Goal: Task Accomplishment & Management: Manage account settings

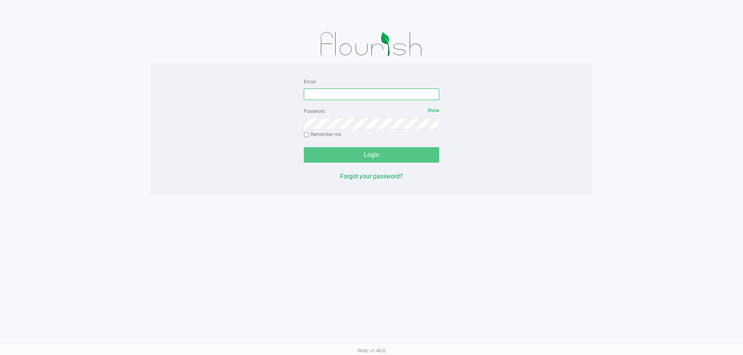
click at [326, 91] on input "Email" at bounding box center [371, 95] width 135 height 12
type input "v"
type input "V"
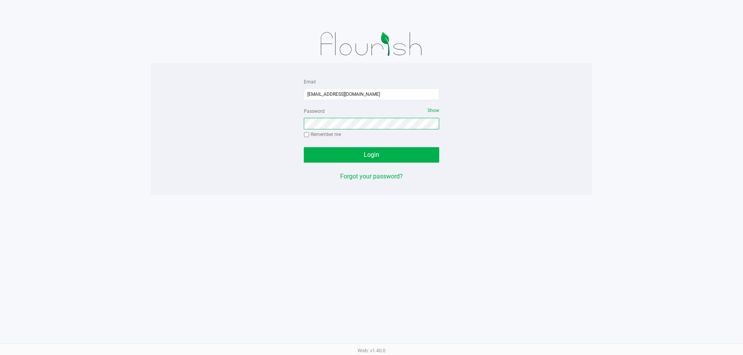
click at [304, 147] on button "Login" at bounding box center [371, 154] width 135 height 15
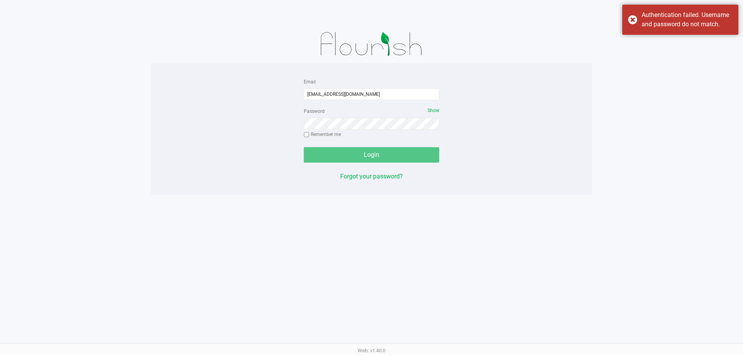
click at [440, 111] on div "Email vvlez@liveparallel.com Password Show Remember me Login Forgot your passwo…" at bounding box center [371, 129] width 147 height 104
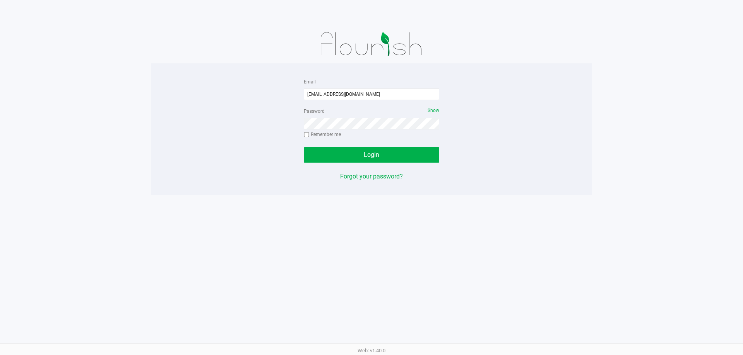
click at [436, 109] on span "Show" at bounding box center [433, 110] width 12 height 5
click at [364, 155] on span "Login" at bounding box center [371, 154] width 15 height 7
click at [347, 151] on button "Login" at bounding box center [371, 154] width 135 height 15
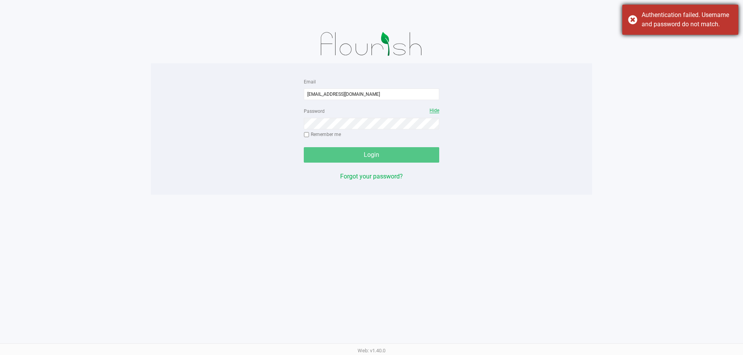
click at [627, 17] on div "Authentication failed. Username and password do not match." at bounding box center [680, 20] width 116 height 30
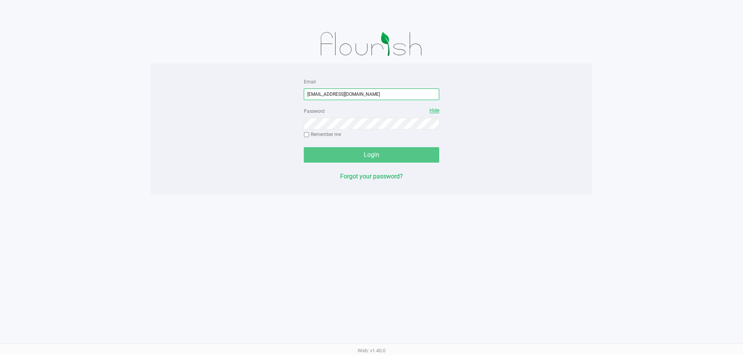
click at [311, 92] on input "vvlez@liveparallel.com" at bounding box center [371, 95] width 135 height 12
type input "[EMAIL_ADDRESS][DOMAIN_NAME]"
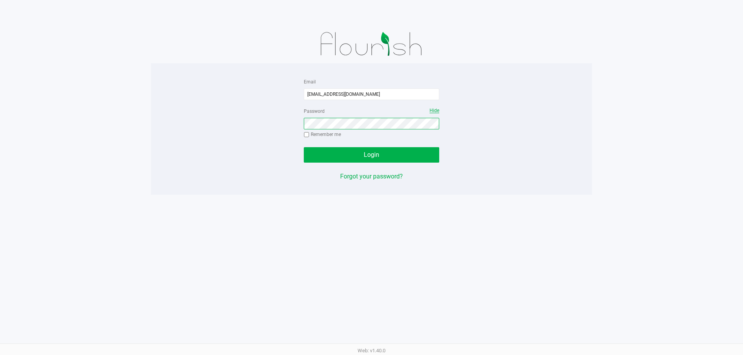
click at [304, 147] on button "Login" at bounding box center [371, 154] width 135 height 15
click at [376, 155] on span "Login" at bounding box center [371, 154] width 15 height 7
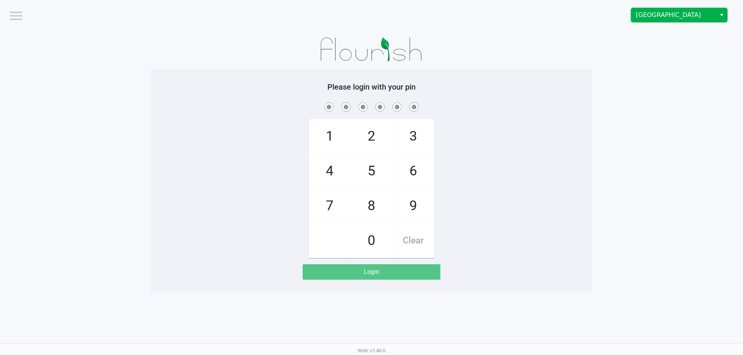
click at [648, 18] on span "Orange Park WC" at bounding box center [673, 14] width 75 height 9
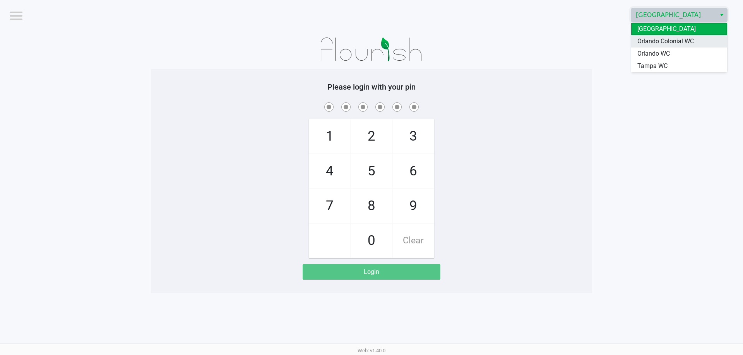
click at [652, 38] on span "Orlando Colonial WC" at bounding box center [665, 41] width 56 height 9
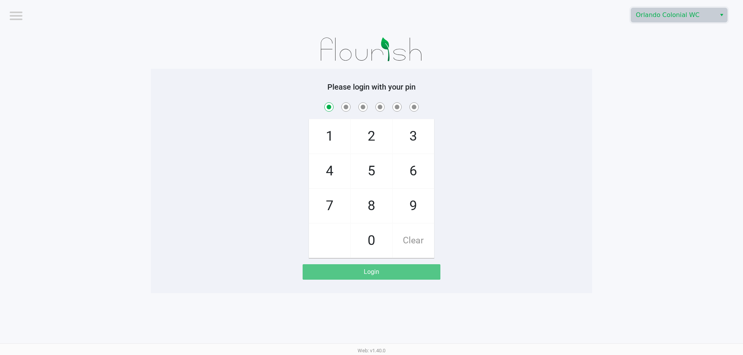
checkbox input "true"
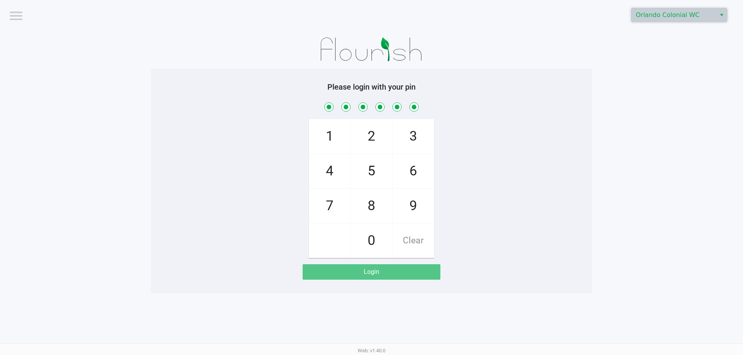
checkbox input "true"
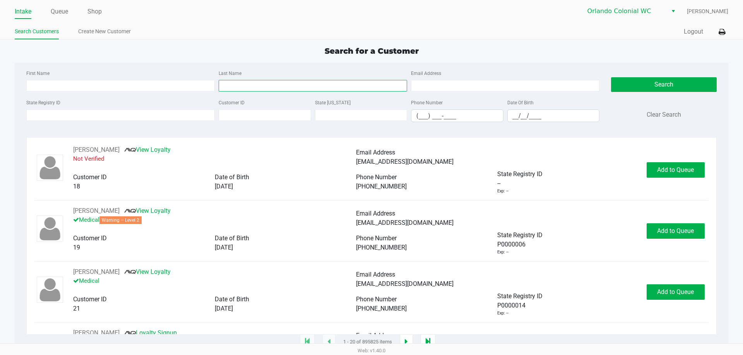
click at [229, 86] on input "Last Name" at bounding box center [313, 86] width 188 height 12
type input "DUNNETT"
click at [513, 115] on input "__/__/____" at bounding box center [554, 116] width 92 height 12
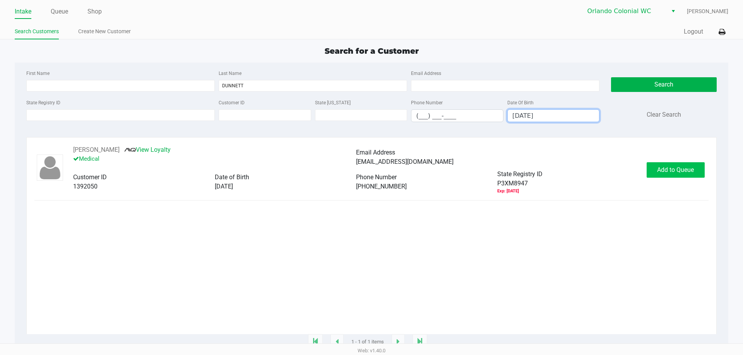
type input "11/05/1991"
click at [651, 164] on button "Add to Queue" at bounding box center [675, 169] width 58 height 15
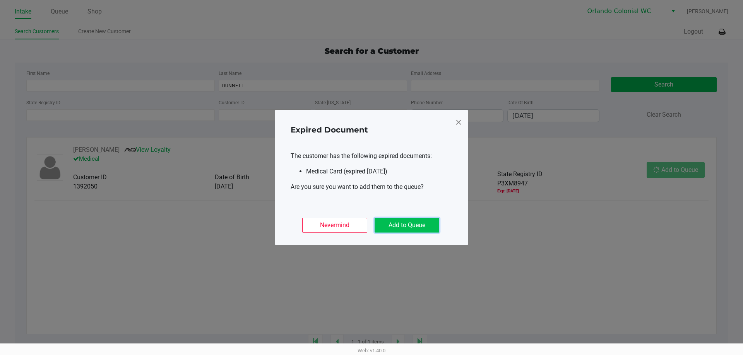
click at [397, 228] on button "Add to Queue" at bounding box center [406, 225] width 65 height 15
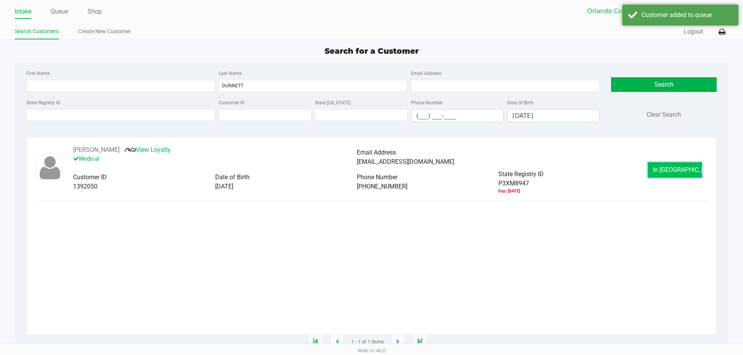
click at [674, 173] on span "In Queue" at bounding box center [685, 169] width 65 height 7
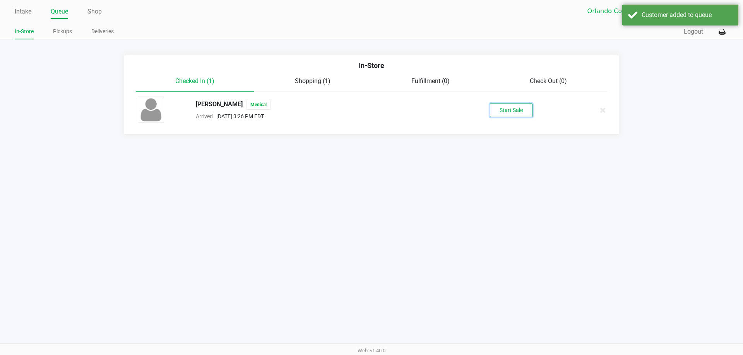
click at [511, 108] on button "Start Sale" at bounding box center [511, 111] width 43 height 14
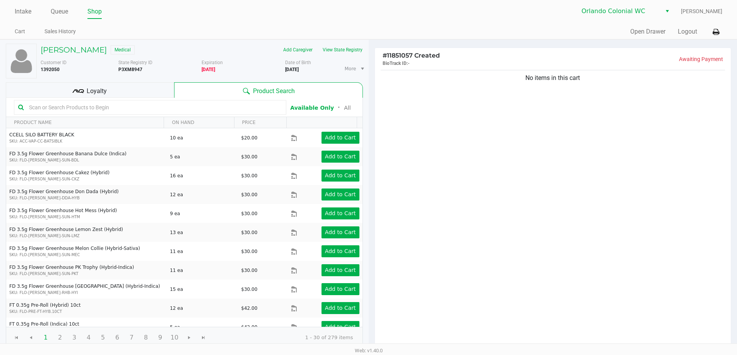
click at [95, 87] on span "Loyalty" at bounding box center [97, 91] width 20 height 9
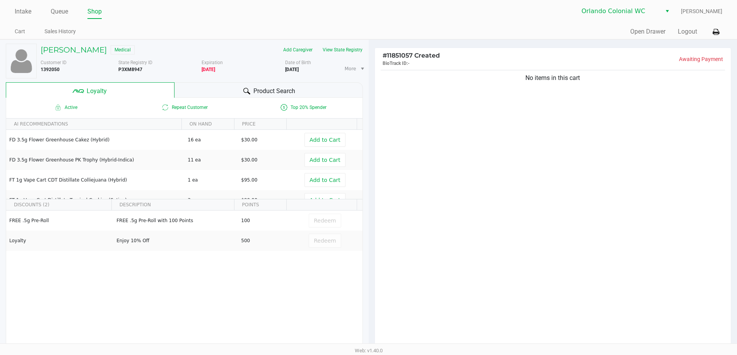
click at [212, 89] on div "Product Search" at bounding box center [268, 89] width 188 height 15
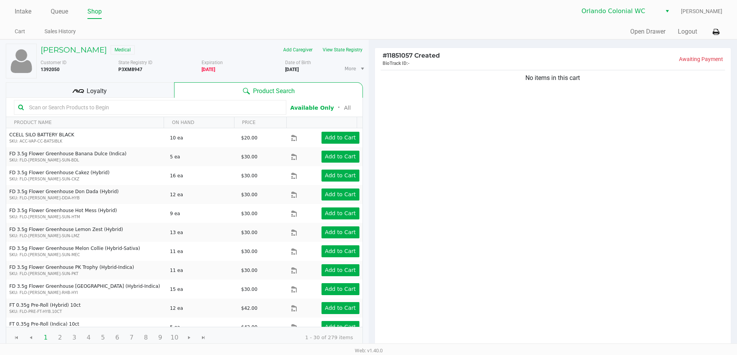
click at [424, 99] on div "No items in this cart" at bounding box center [553, 208] width 356 height 281
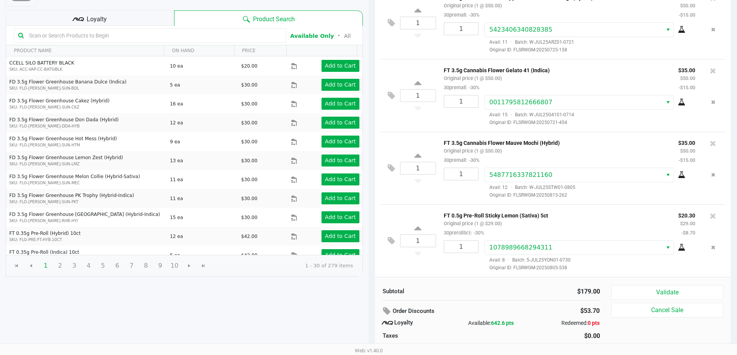
scroll to position [89, 0]
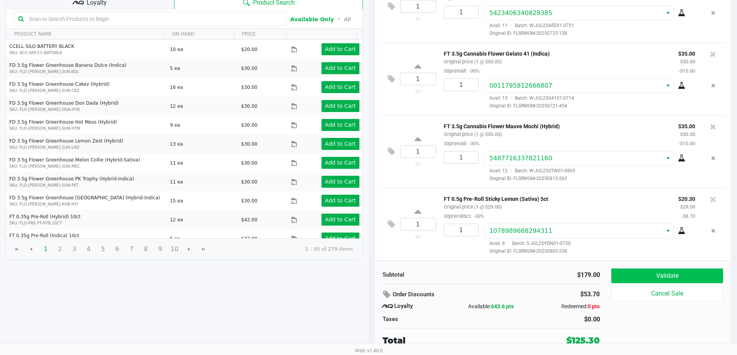
click at [679, 276] on button "Validate" at bounding box center [666, 276] width 111 height 15
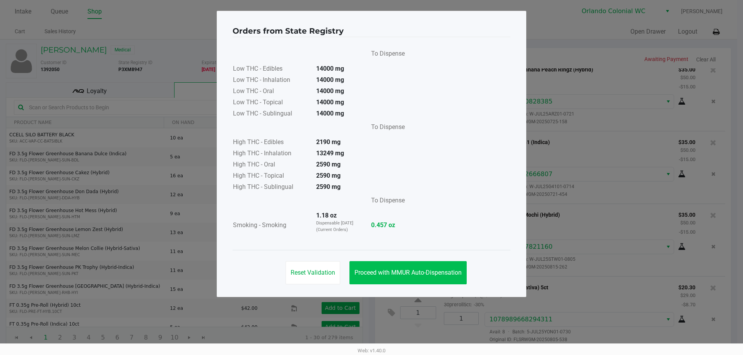
click at [415, 267] on button "Proceed with MMUR Auto-Dispensation" at bounding box center [407, 272] width 117 height 23
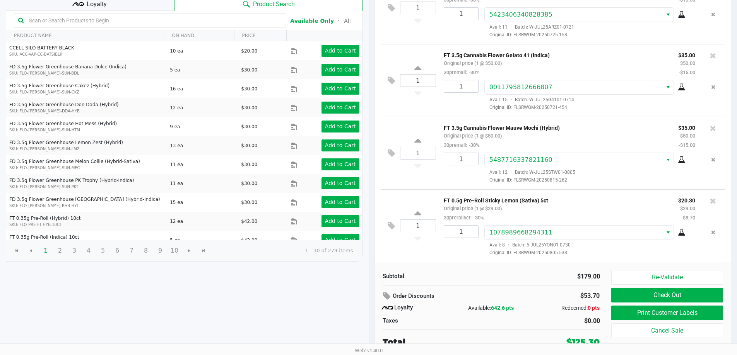
scroll to position [89, 0]
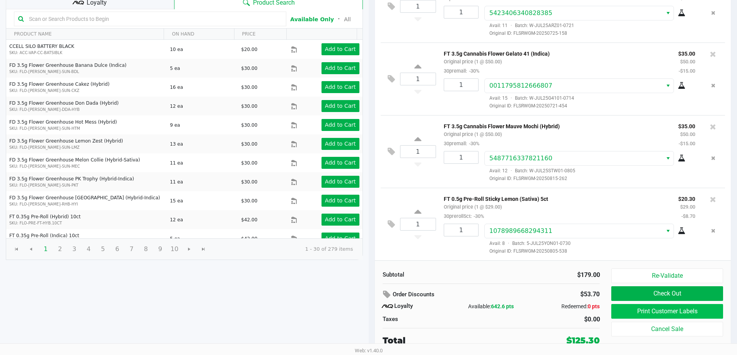
click at [653, 307] on button "Print Customer Labels" at bounding box center [666, 311] width 111 height 15
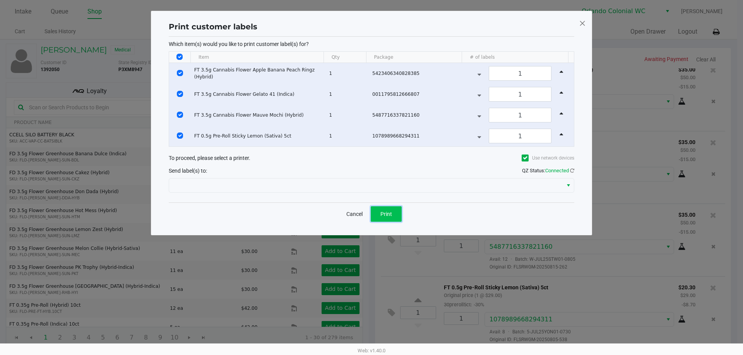
click at [398, 215] on button "Print" at bounding box center [386, 214] width 31 height 15
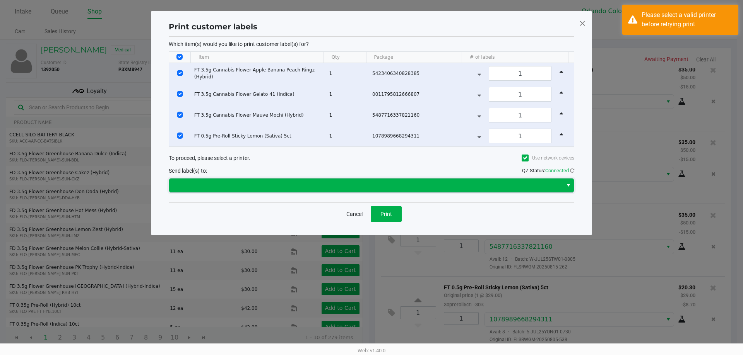
click at [306, 186] on span at bounding box center [366, 185] width 384 height 9
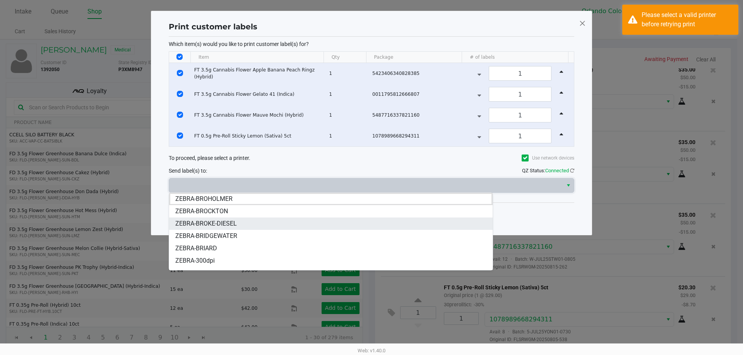
click at [232, 226] on span "ZEBRA-BROKE-DIESEL" at bounding box center [206, 223] width 62 height 9
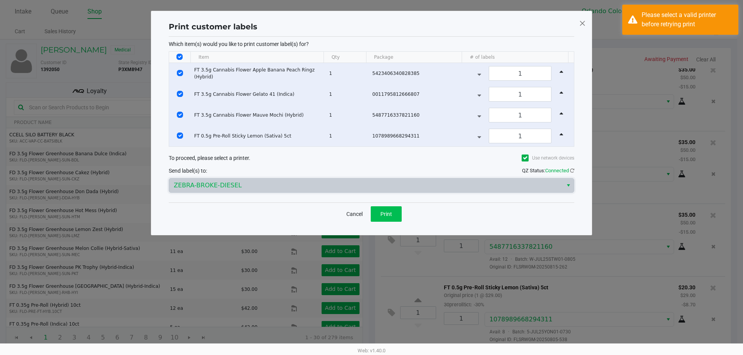
click at [385, 219] on button "Print" at bounding box center [386, 214] width 31 height 15
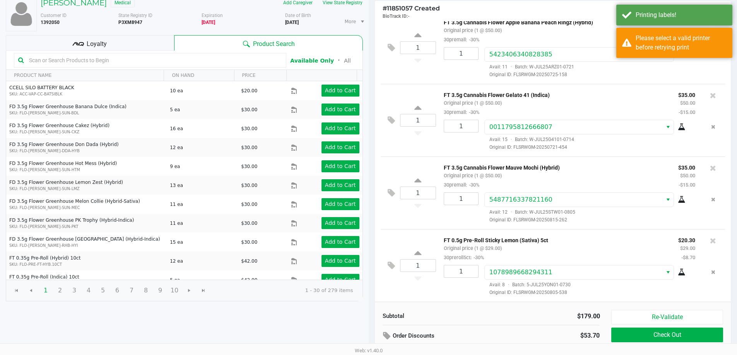
scroll to position [89, 0]
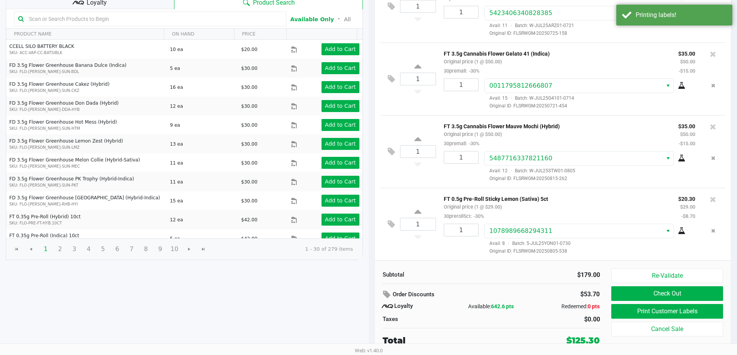
click at [121, 7] on div "Loyalty" at bounding box center [90, 1] width 168 height 15
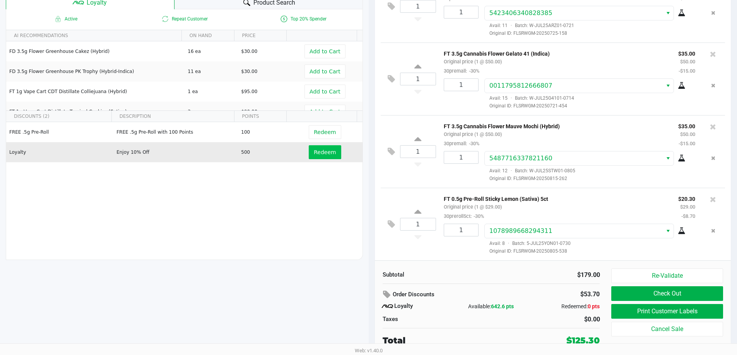
click at [322, 152] on span "Redeem" at bounding box center [325, 152] width 22 height 6
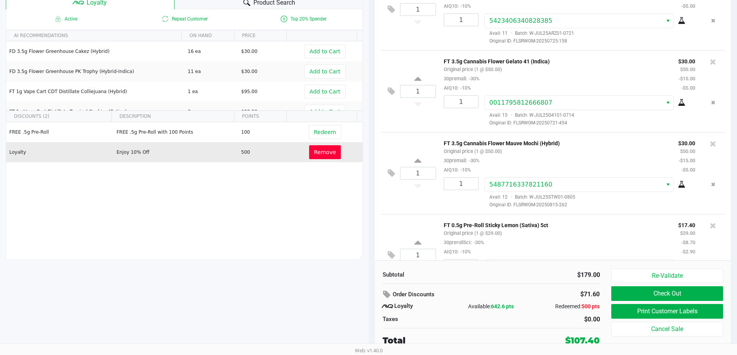
scroll to position [49, 0]
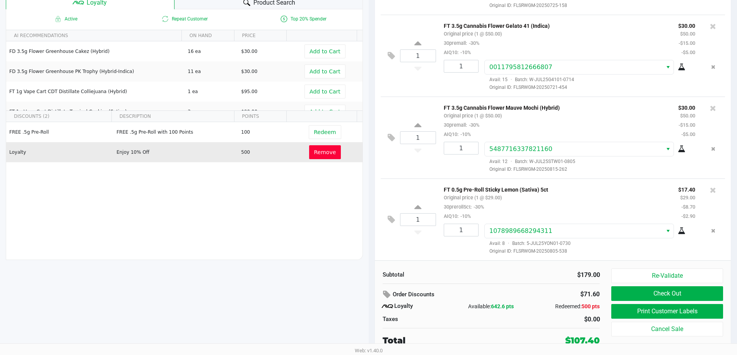
click at [665, 292] on button "Check Out" at bounding box center [666, 294] width 111 height 15
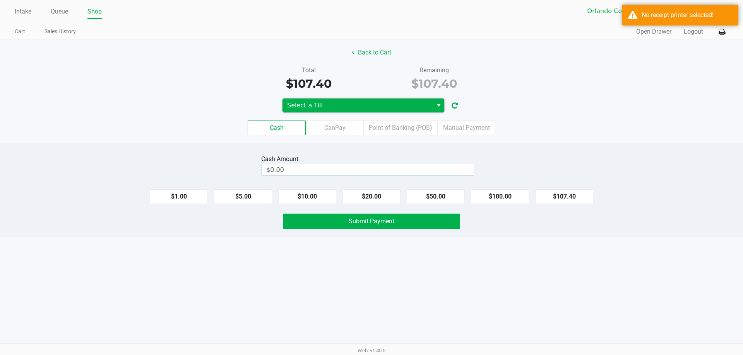
click at [380, 106] on span "Select a Till" at bounding box center [357, 105] width 141 height 9
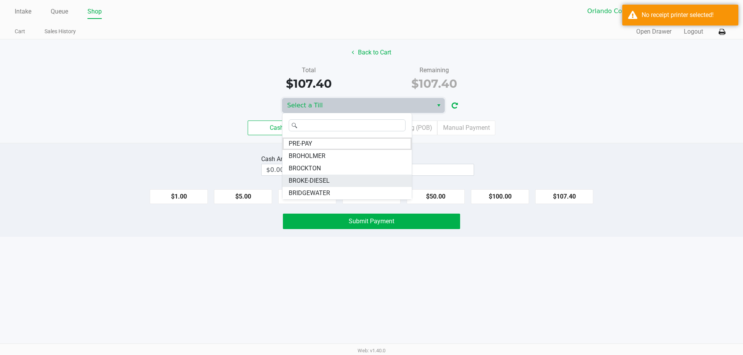
click at [322, 184] on span "BROKE-DIESEL" at bounding box center [309, 180] width 41 height 9
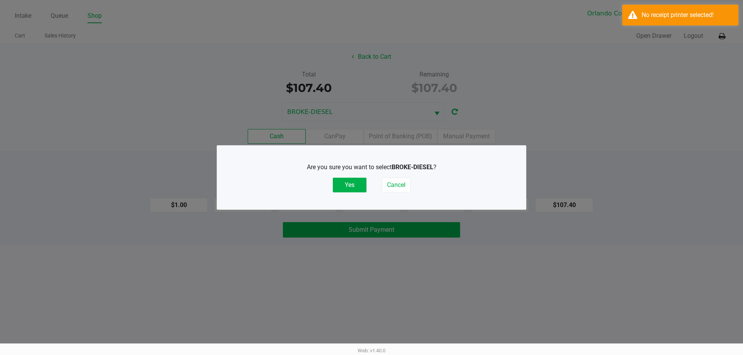
click at [345, 185] on button "Yes" at bounding box center [350, 185] width 34 height 15
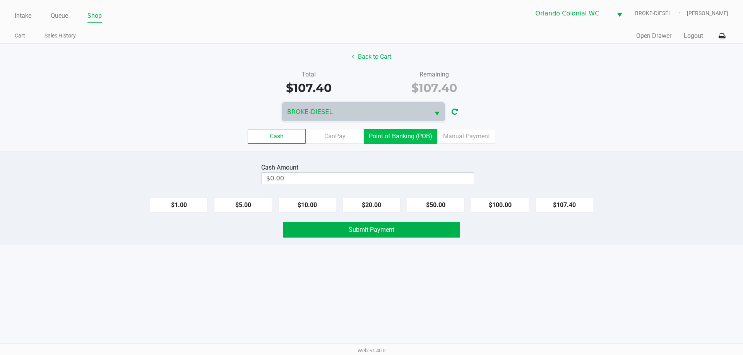
click at [384, 138] on label "Point of Banking (POB)" at bounding box center [400, 136] width 73 height 15
click at [0, 0] on 7 "Point of Banking (POB)" at bounding box center [0, 0] width 0 height 0
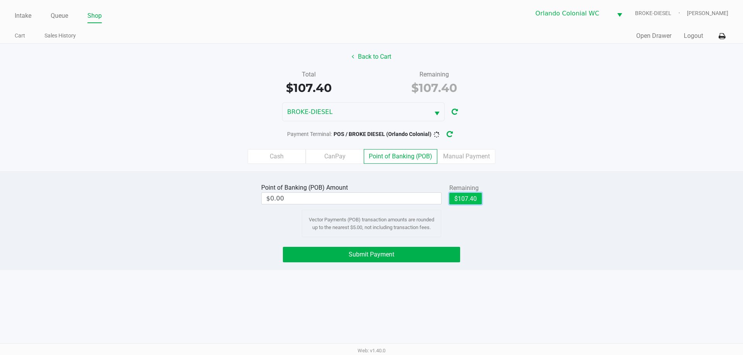
click at [466, 202] on button "$107.40" at bounding box center [465, 199] width 32 height 12
type input "$107.40"
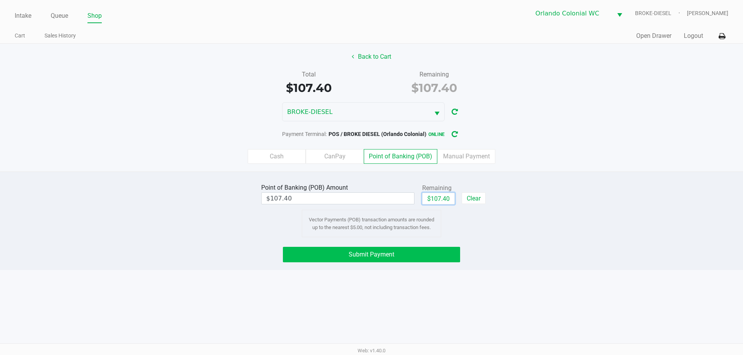
click at [383, 259] on button "Submit Payment" at bounding box center [371, 254] width 177 height 15
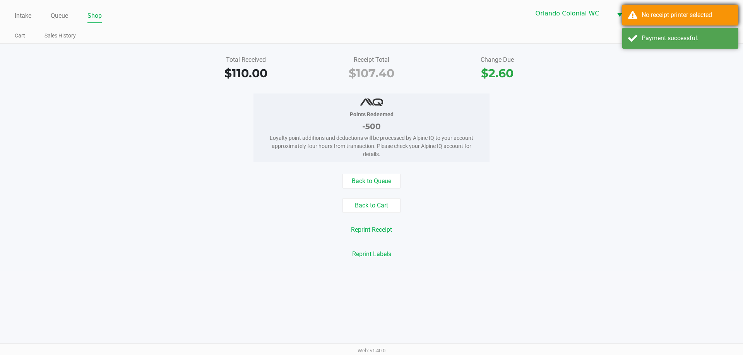
click at [634, 15] on div "No receipt printer selected" at bounding box center [680, 15] width 116 height 21
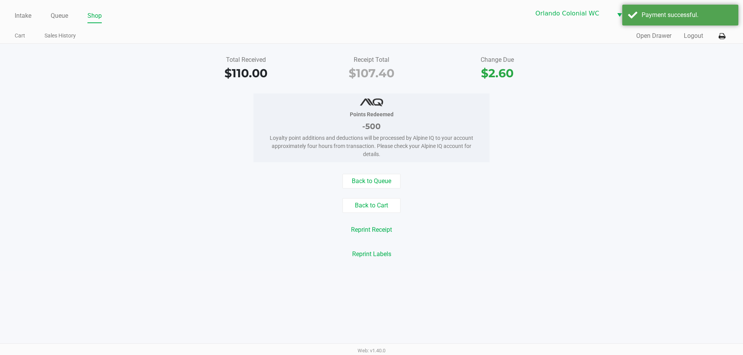
click at [719, 39] on icon at bounding box center [721, 36] width 7 height 5
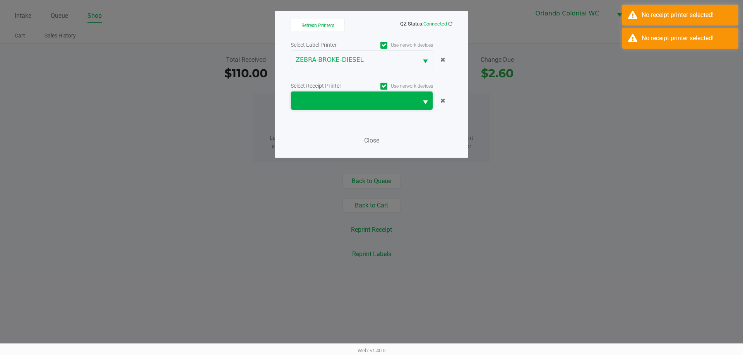
click at [365, 102] on span at bounding box center [355, 100] width 118 height 9
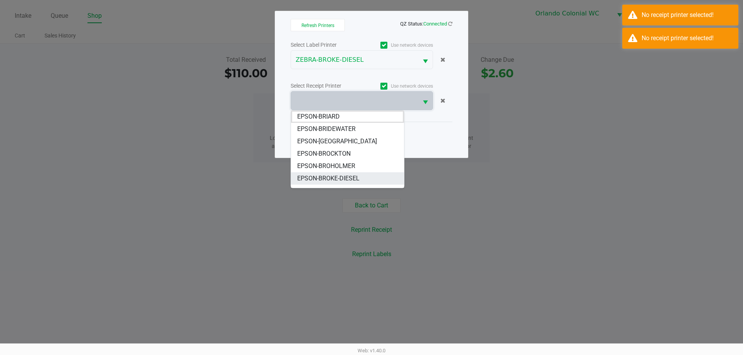
click at [349, 179] on span "EPSON-BROKE-DIESEL" at bounding box center [328, 178] width 62 height 9
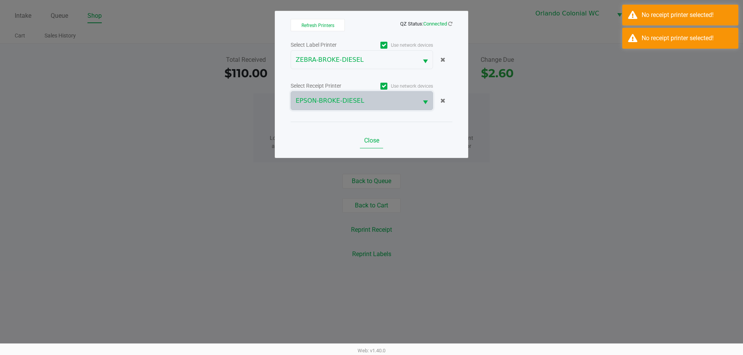
click at [370, 143] on span "Close" at bounding box center [371, 140] width 15 height 7
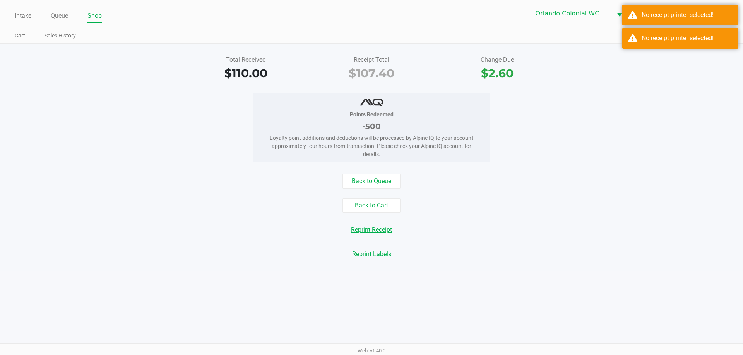
click at [384, 233] on button "Reprint Receipt" at bounding box center [371, 230] width 51 height 15
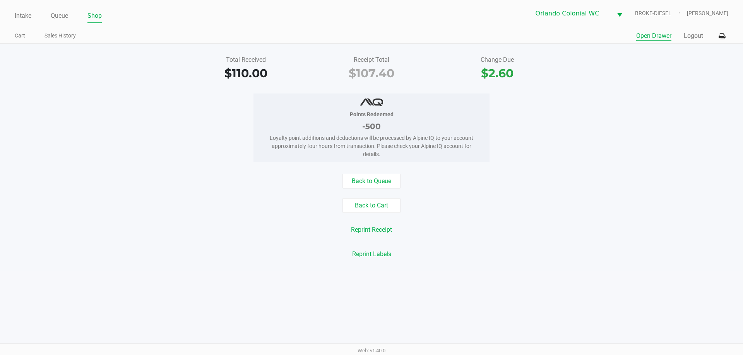
click at [659, 34] on button "Open Drawer" at bounding box center [653, 35] width 35 height 9
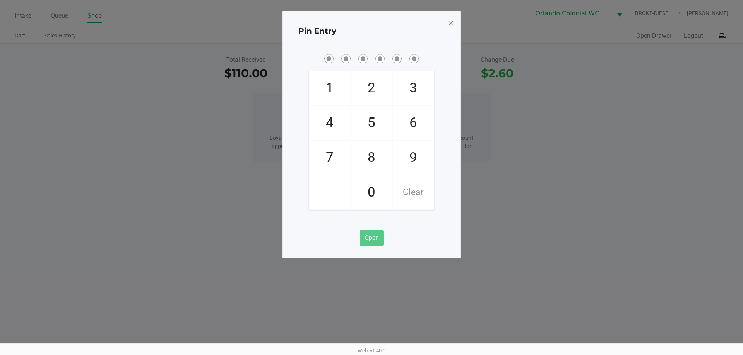
click at [451, 24] on span at bounding box center [450, 23] width 7 height 12
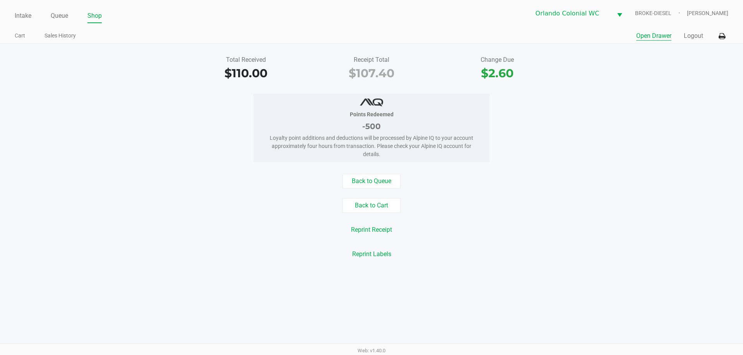
click at [658, 33] on button "Open Drawer" at bounding box center [653, 35] width 35 height 9
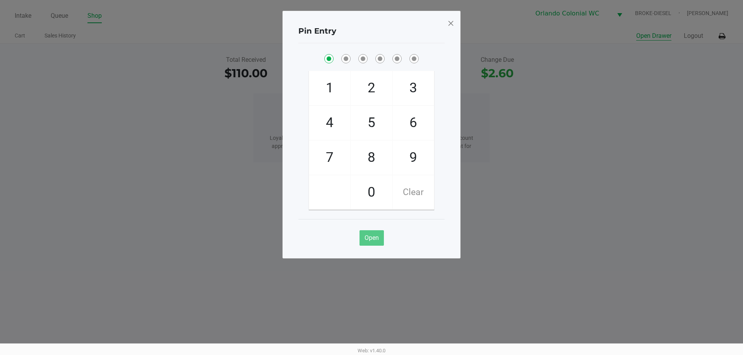
checkbox input "true"
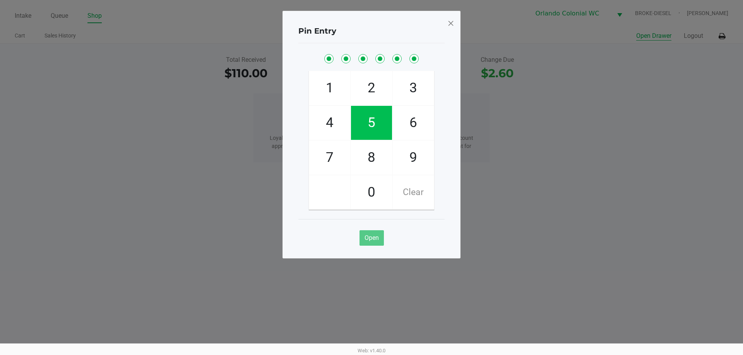
checkbox input "true"
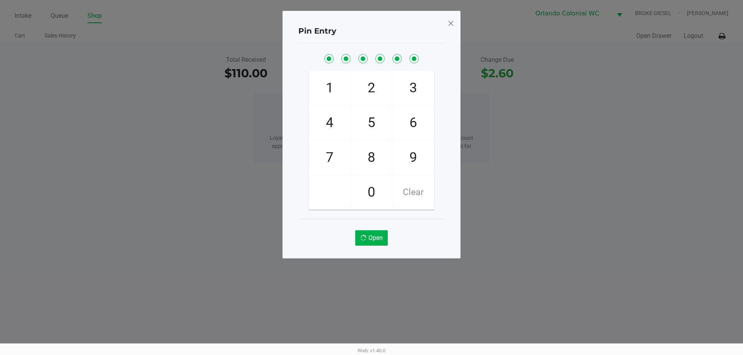
click at [454, 19] on span at bounding box center [450, 23] width 7 height 12
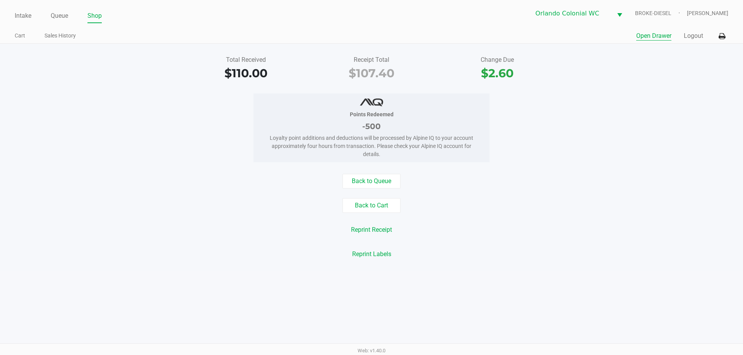
click at [721, 37] on icon at bounding box center [721, 36] width 7 height 5
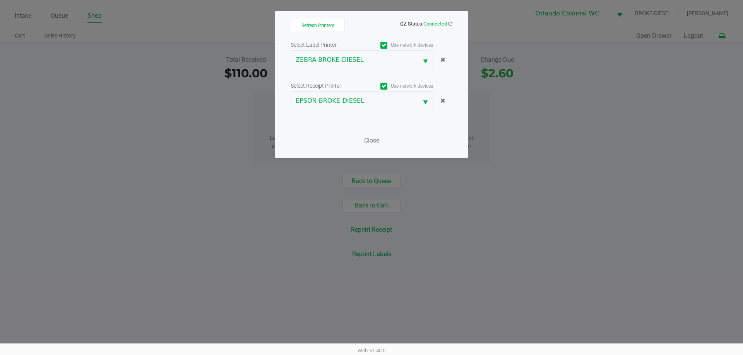
click at [374, 139] on span "Close" at bounding box center [371, 140] width 15 height 7
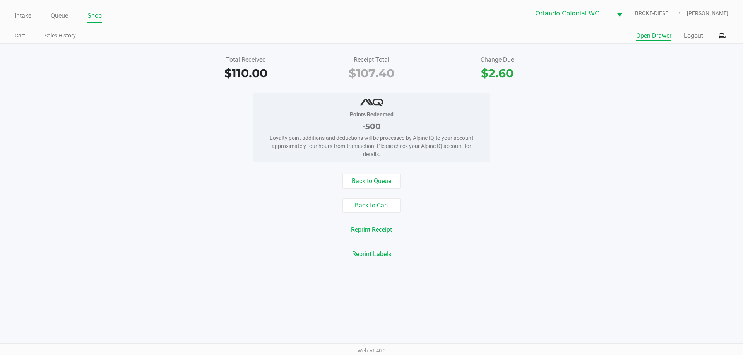
click at [655, 38] on button "Open Drawer" at bounding box center [653, 35] width 35 height 9
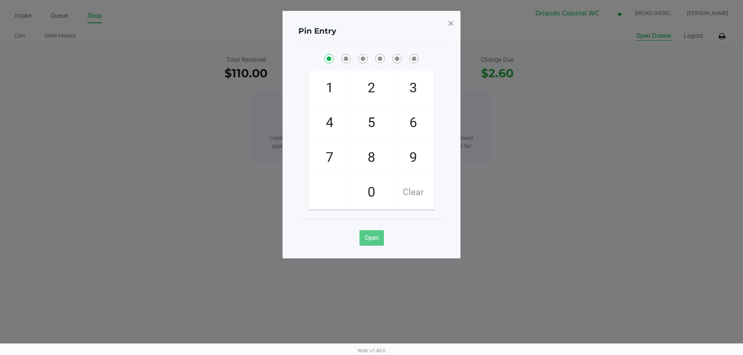
checkbox input "true"
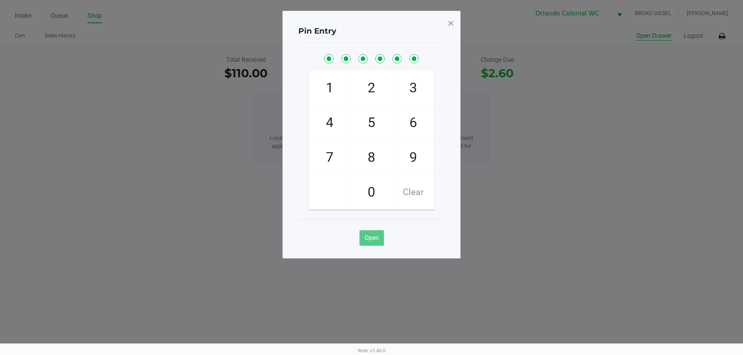
checkbox input "true"
click at [452, 26] on span at bounding box center [450, 23] width 7 height 12
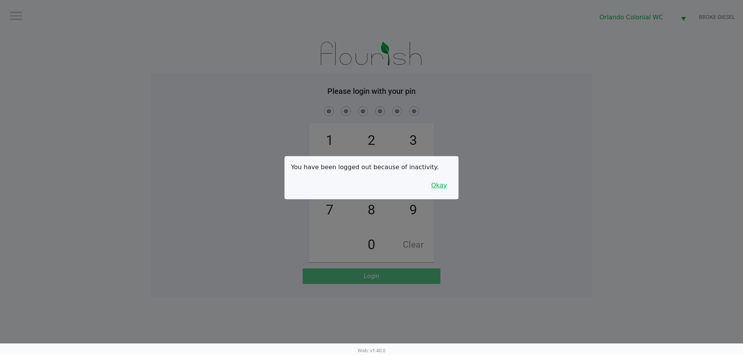
click at [438, 184] on button "Okay" at bounding box center [439, 185] width 26 height 15
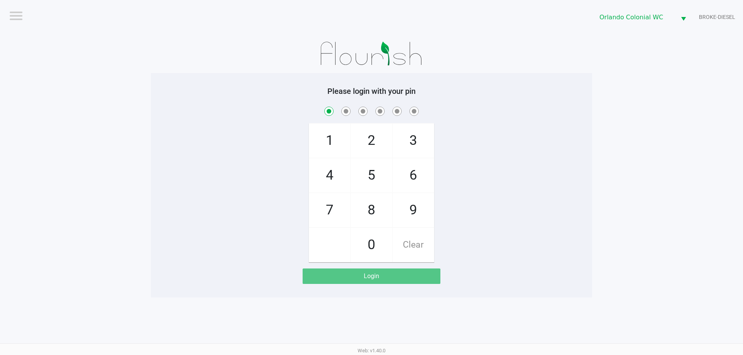
checkbox input "true"
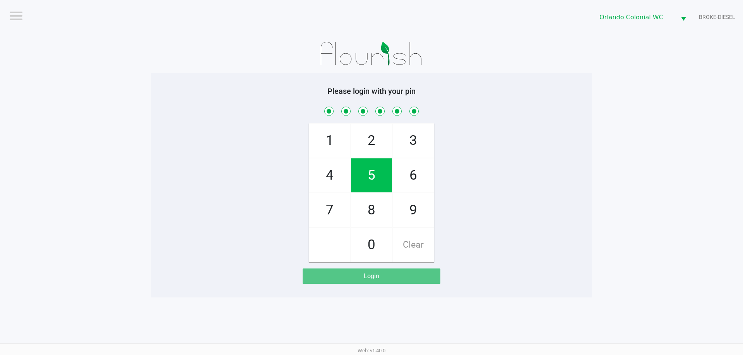
checkbox input "true"
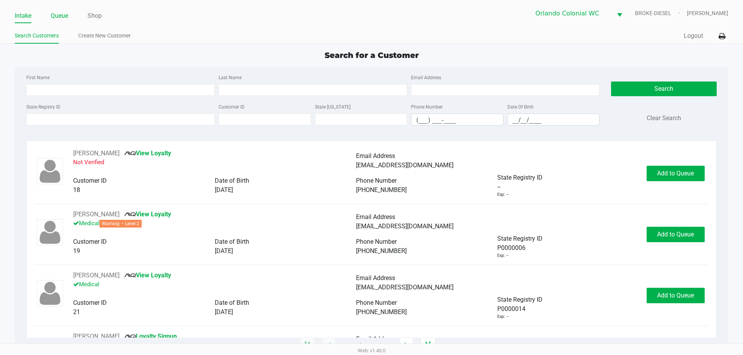
click at [62, 17] on link "Queue" at bounding box center [59, 15] width 17 height 11
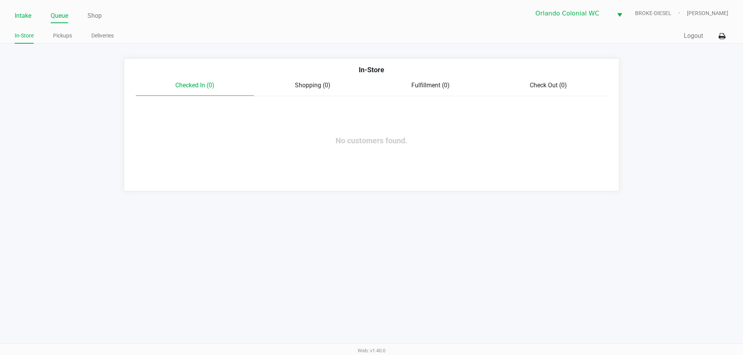
click at [26, 13] on link "Intake" at bounding box center [23, 15] width 17 height 11
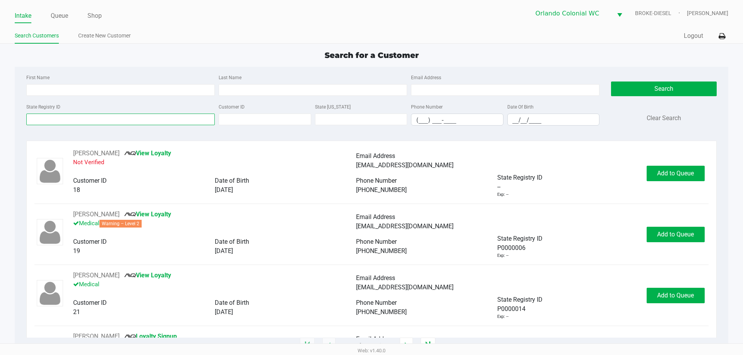
click at [137, 123] on input "State Registry ID" at bounding box center [120, 120] width 188 height 12
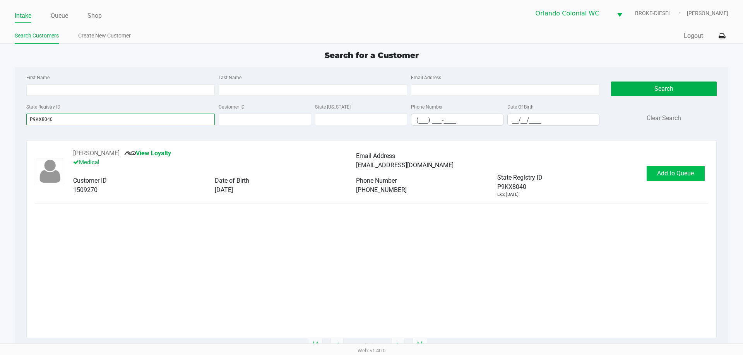
type input "P9KX8040"
click at [674, 170] on span "Add to Queue" at bounding box center [675, 173] width 37 height 7
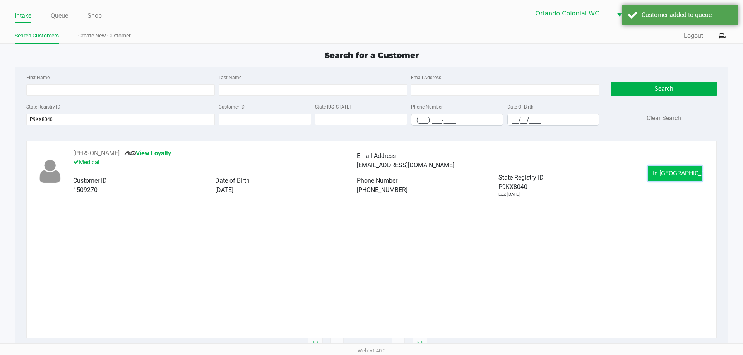
click at [675, 170] on span "In Queue" at bounding box center [685, 173] width 65 height 7
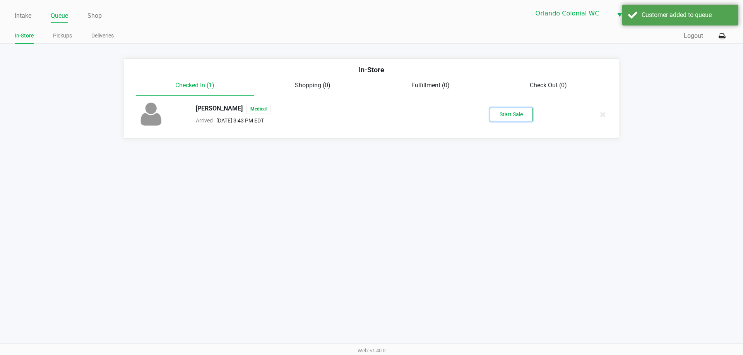
click at [513, 115] on button "Start Sale" at bounding box center [511, 115] width 43 height 14
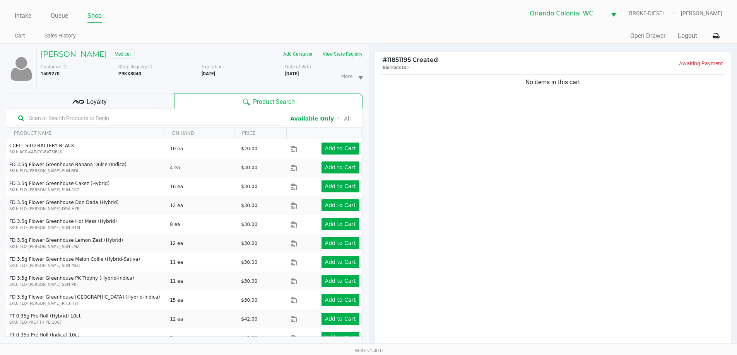
click at [556, 182] on div "No items in this cart" at bounding box center [553, 213] width 356 height 281
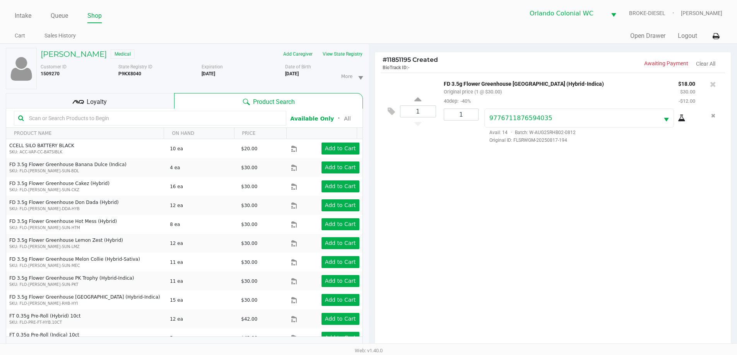
click at [87, 116] on input "text" at bounding box center [154, 119] width 256 height 12
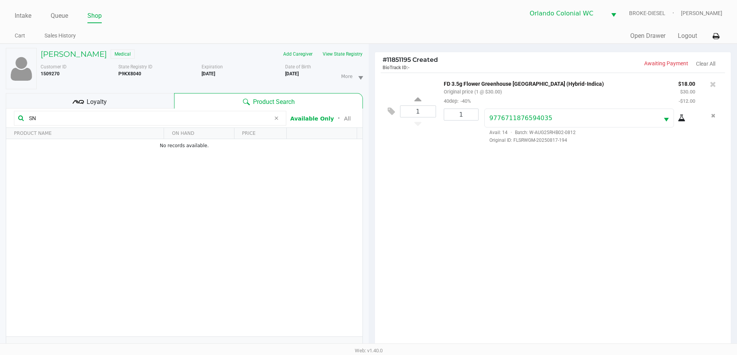
type input "S"
click at [514, 246] on div "1 FD 3.5g Flower Greenhouse Rainbow Harbor (Hybrid-Indica) Original price (1 @ …" at bounding box center [553, 213] width 356 height 281
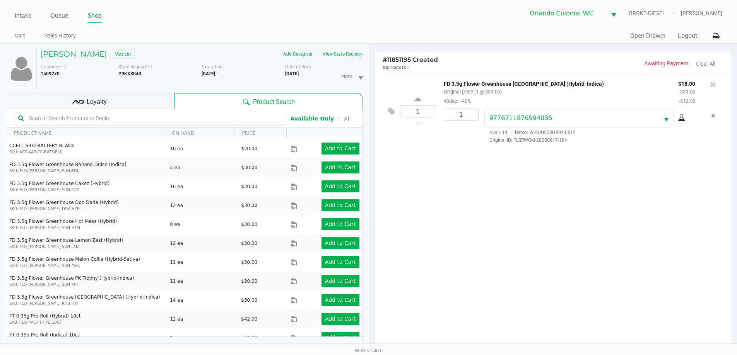
click at [422, 171] on div "1 FD 3.5g Flower Greenhouse Rainbow Harbor (Hybrid-Indica) Original price (1 @ …" at bounding box center [553, 213] width 356 height 281
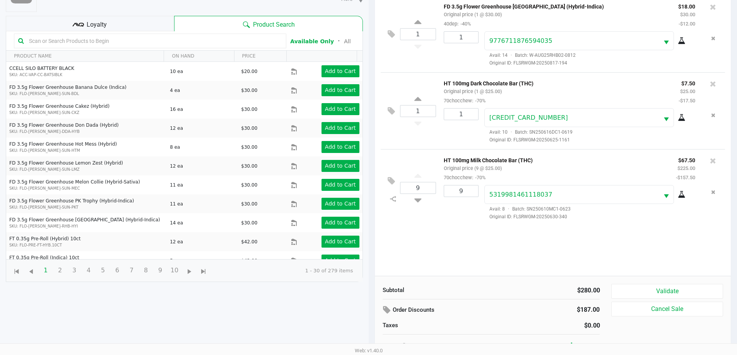
scroll to position [84, 0]
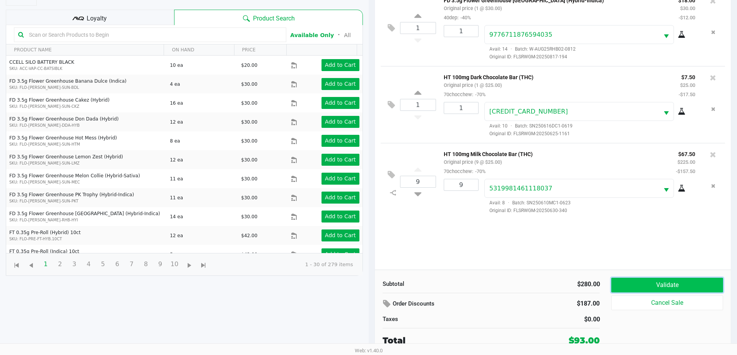
click at [651, 285] on button "Validate" at bounding box center [666, 285] width 111 height 15
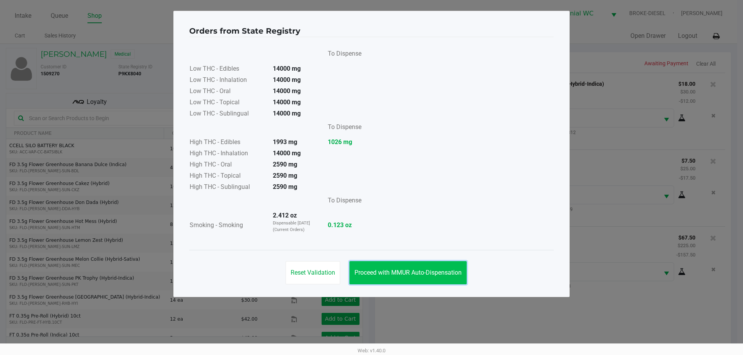
drag, startPoint x: 390, startPoint y: 272, endPoint x: 302, endPoint y: 218, distance: 102.8
click at [390, 272] on span "Proceed with MMUR Auto-Dispensation" at bounding box center [407, 272] width 107 height 7
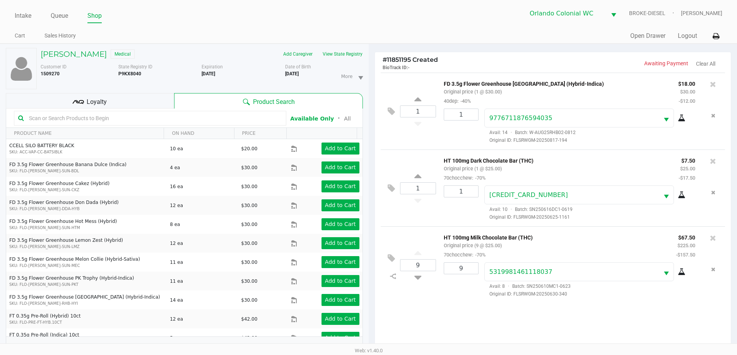
click at [137, 103] on div "Loyalty" at bounding box center [90, 100] width 168 height 15
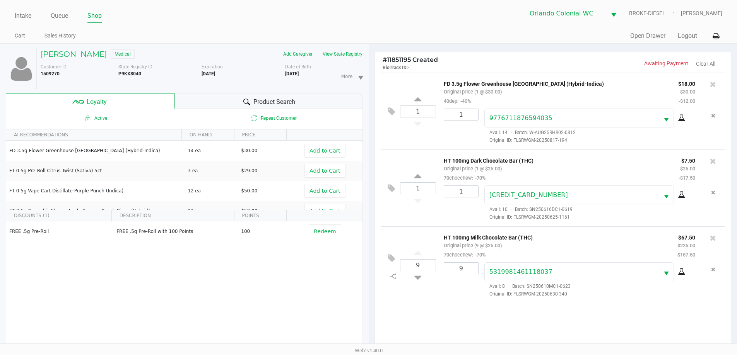
scroll to position [77, 0]
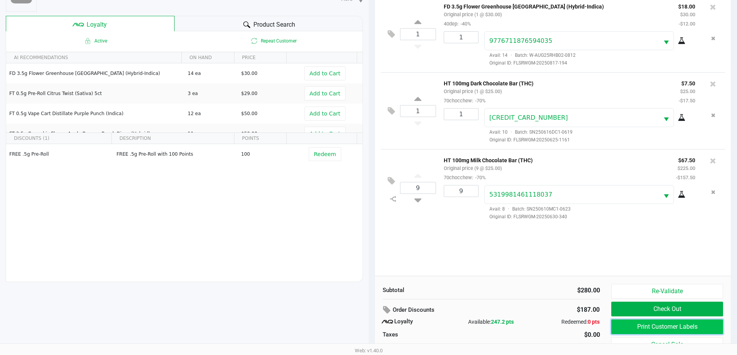
click at [643, 323] on button "Print Customer Labels" at bounding box center [666, 327] width 111 height 15
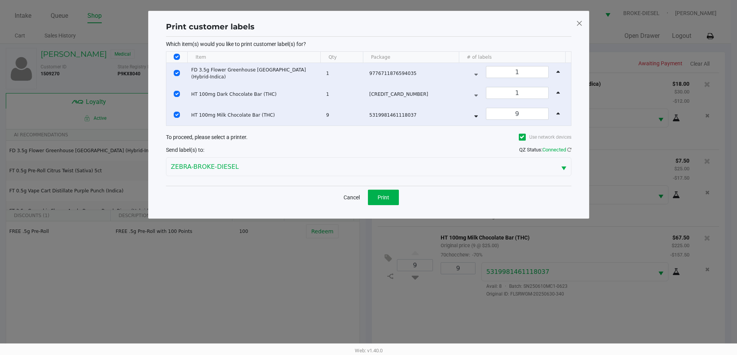
scroll to position [0, 0]
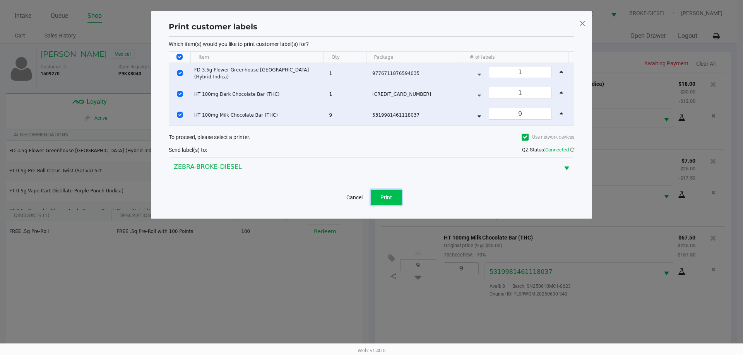
click at [391, 196] on span "Print" at bounding box center [386, 198] width 12 height 6
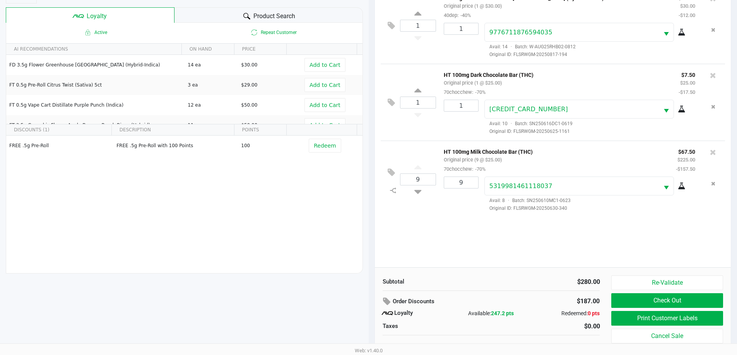
scroll to position [93, 0]
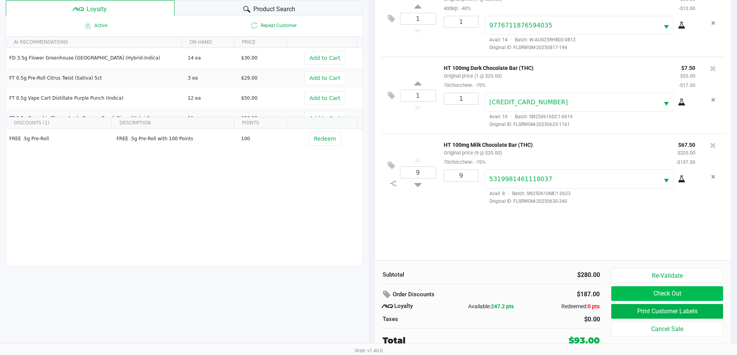
click at [675, 295] on button "Check Out" at bounding box center [666, 294] width 111 height 15
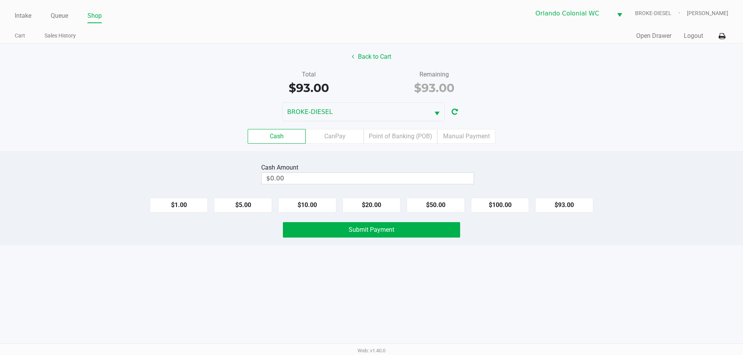
click at [395, 133] on label "Point of Banking (POB)" at bounding box center [400, 136] width 73 height 15
click at [0, 0] on 7 "Point of Banking (POB)" at bounding box center [0, 0] width 0 height 0
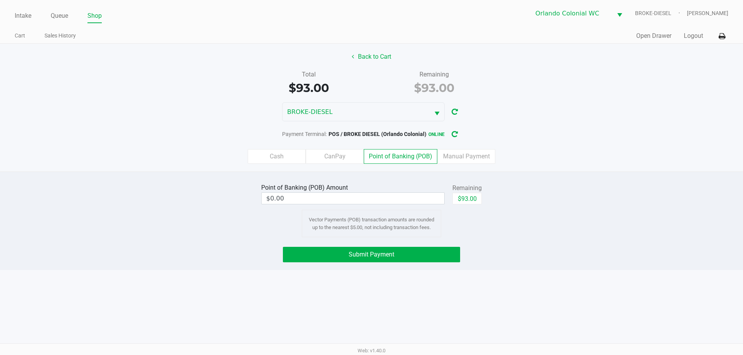
click at [468, 198] on button "$93.00" at bounding box center [466, 199] width 29 height 12
type input "$93.00"
click at [410, 257] on button "Submit Payment" at bounding box center [371, 254] width 177 height 15
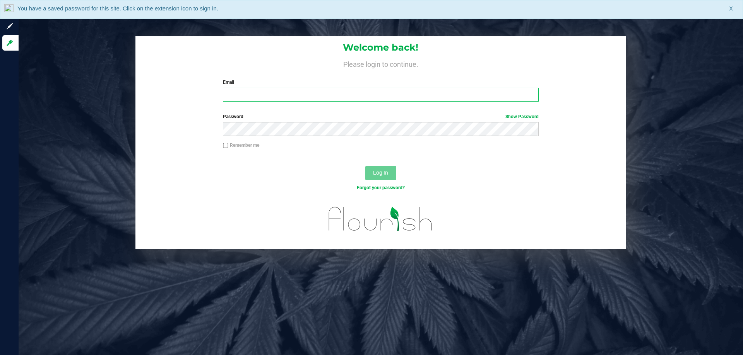
click at [240, 96] on input "Email" at bounding box center [380, 95] width 315 height 14
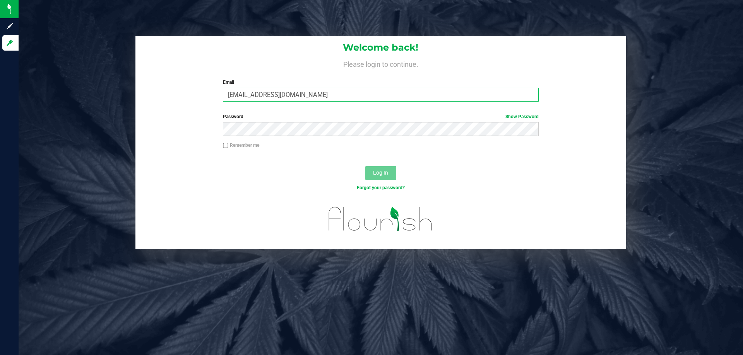
type input "[EMAIL_ADDRESS][DOMAIN_NAME]"
click at [529, 116] on link "Show Password" at bounding box center [521, 116] width 33 height 5
click at [382, 173] on span "Log In" at bounding box center [380, 173] width 15 height 6
click at [382, 175] on span "Log In" at bounding box center [380, 173] width 15 height 6
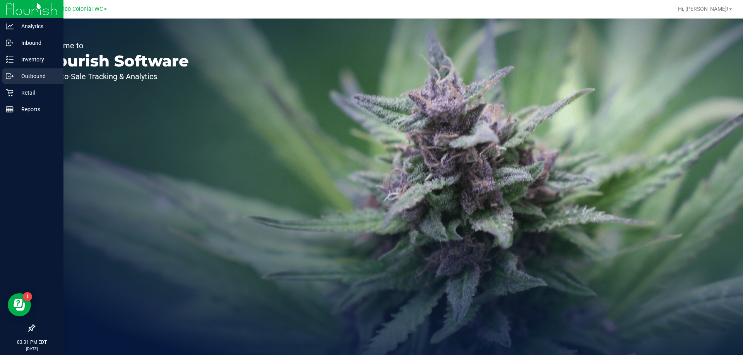
click at [15, 81] on div "Outbound" at bounding box center [32, 75] width 61 height 15
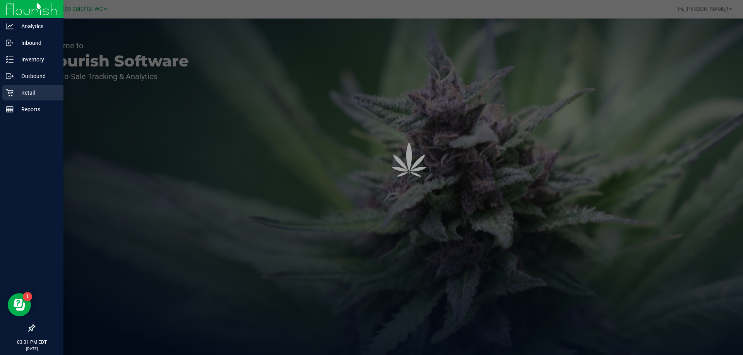
click at [22, 92] on p "Retail" at bounding box center [37, 92] width 46 height 9
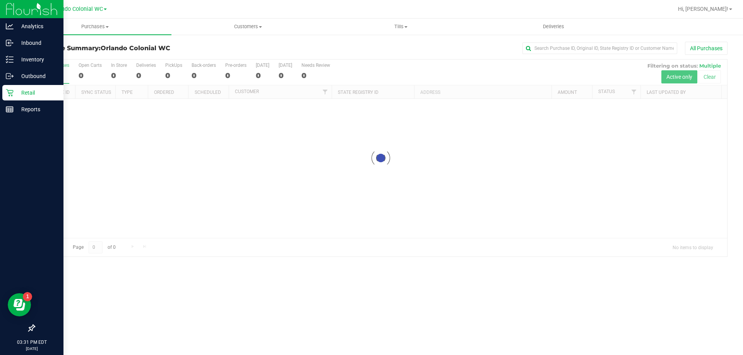
click at [18, 91] on p "Retail" at bounding box center [37, 92] width 46 height 9
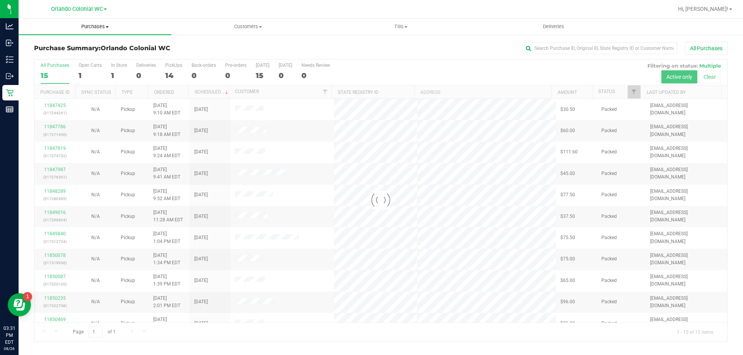
click at [84, 27] on span "Purchases" at bounding box center [95, 26] width 153 height 7
click at [46, 56] on span "Fulfillment" at bounding box center [43, 56] width 48 height 7
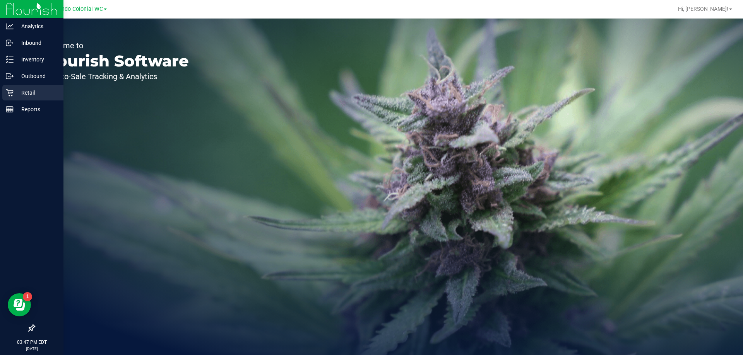
click at [15, 92] on p "Retail" at bounding box center [37, 92] width 46 height 9
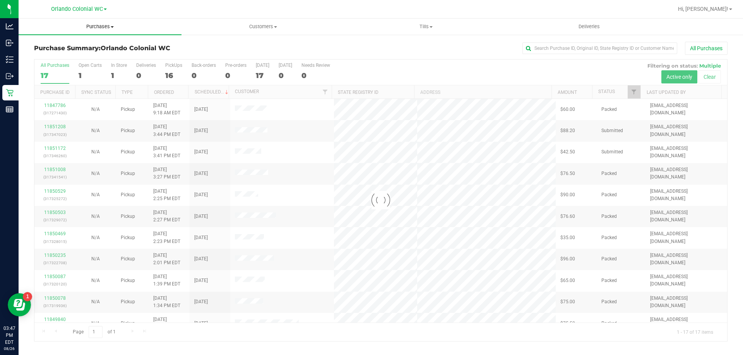
click at [107, 27] on span "Purchases" at bounding box center [100, 26] width 163 height 7
click at [49, 55] on span "Fulfillment" at bounding box center [43, 56] width 48 height 7
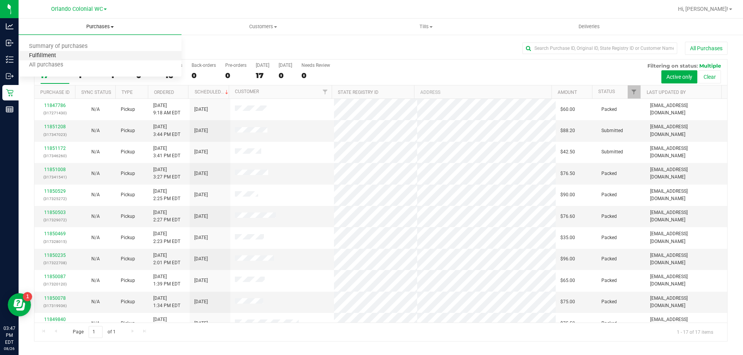
click at [49, 55] on span "Fulfillment" at bounding box center [43, 56] width 48 height 7
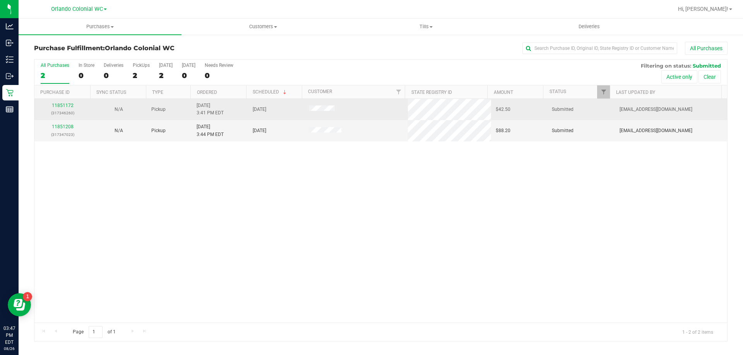
click at [51, 104] on div "11851172 (317346260)" at bounding box center [62, 109] width 47 height 15
click at [69, 104] on link "11851172" at bounding box center [63, 105] width 22 height 5
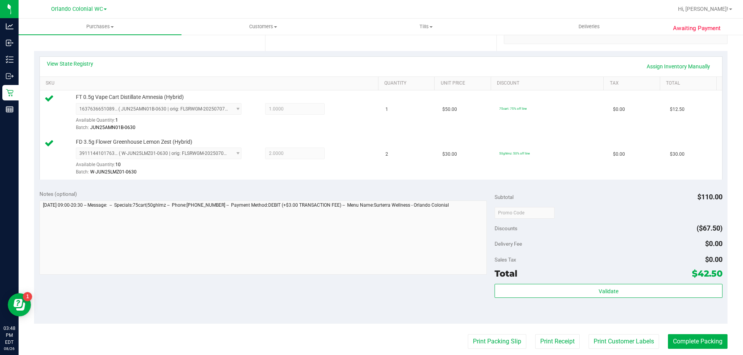
scroll to position [156, 0]
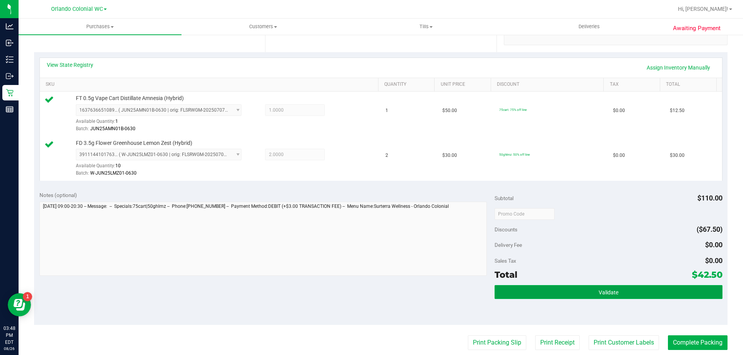
click at [598, 290] on span "Validate" at bounding box center [608, 293] width 20 height 6
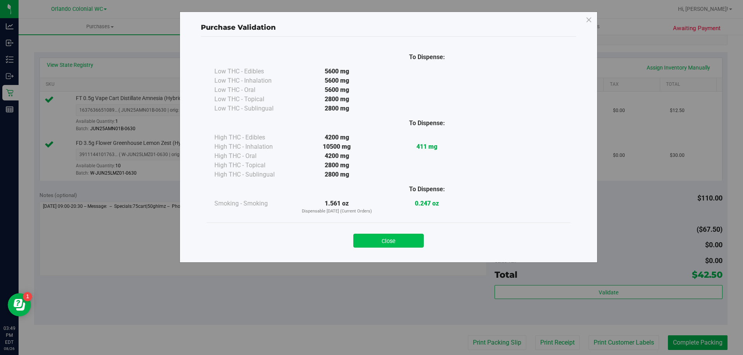
click at [385, 246] on button "Close" at bounding box center [388, 241] width 70 height 14
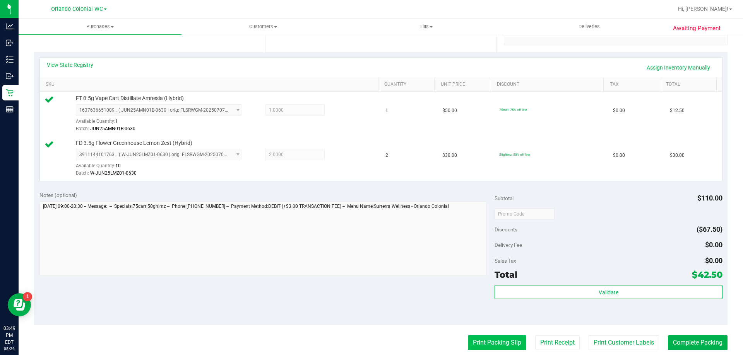
click at [485, 342] on button "Print Packing Slip" at bounding box center [497, 343] width 58 height 15
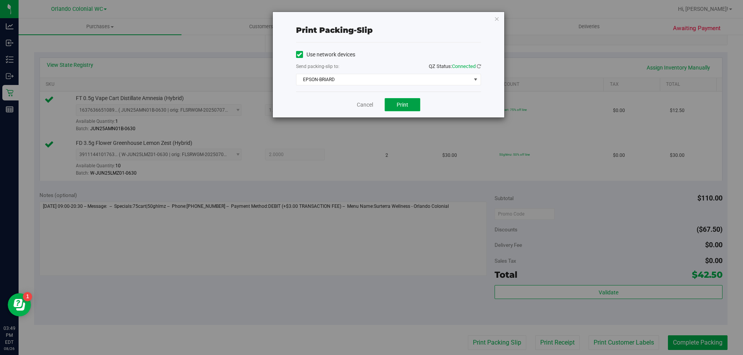
click at [416, 99] on button "Print" at bounding box center [403, 104] width 36 height 13
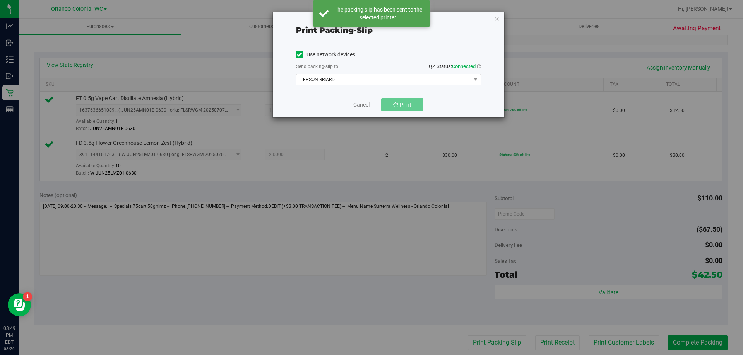
click at [375, 75] on span "EPSON-BRIARD" at bounding box center [383, 79] width 174 height 11
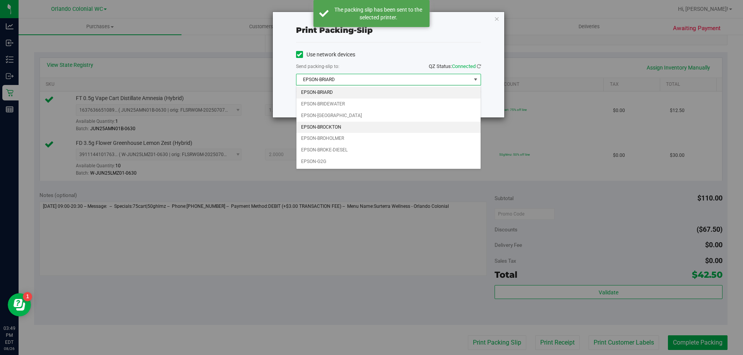
click at [333, 124] on li "EPSON-BROCKTON" at bounding box center [388, 128] width 184 height 12
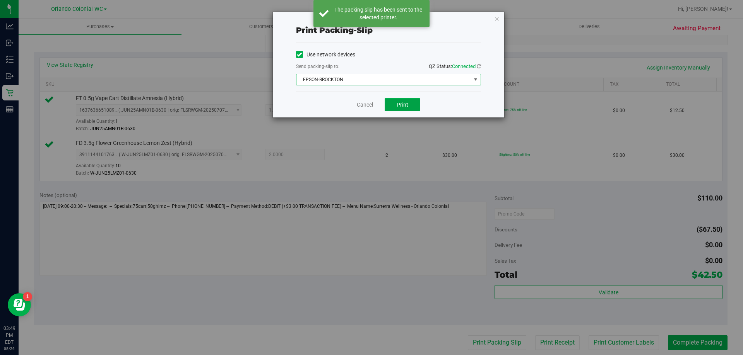
click at [406, 109] on button "Print" at bounding box center [403, 104] width 36 height 13
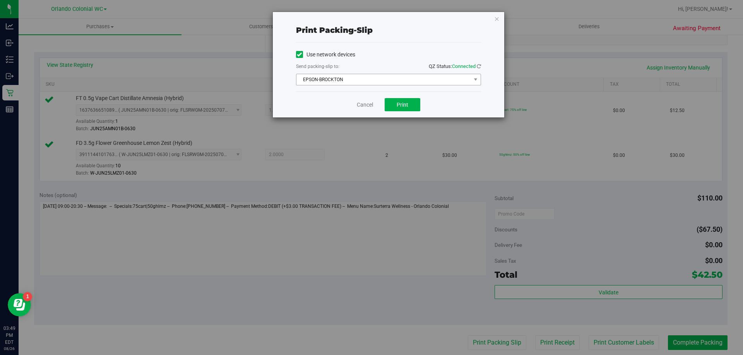
click at [428, 76] on span "EPSON-BROCKTON" at bounding box center [383, 79] width 174 height 11
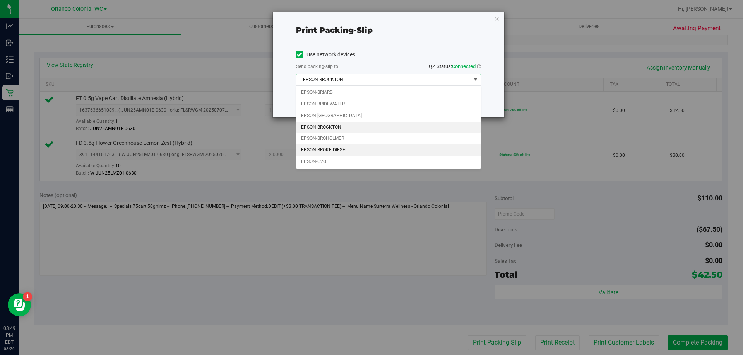
click at [347, 147] on li "EPSON-BROKE-DIESEL" at bounding box center [388, 151] width 184 height 12
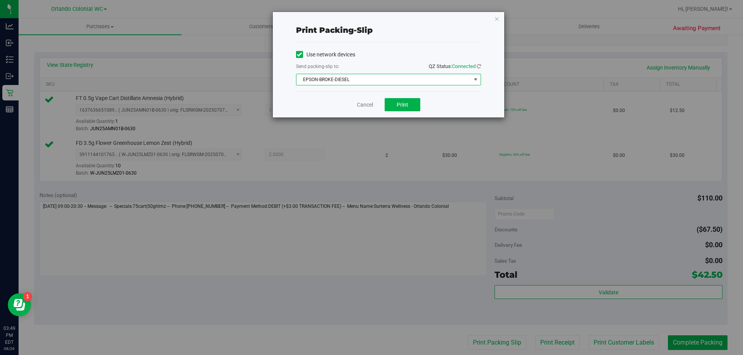
click at [407, 85] on span "EPSON-BROKE-DIESEL" at bounding box center [383, 79] width 174 height 11
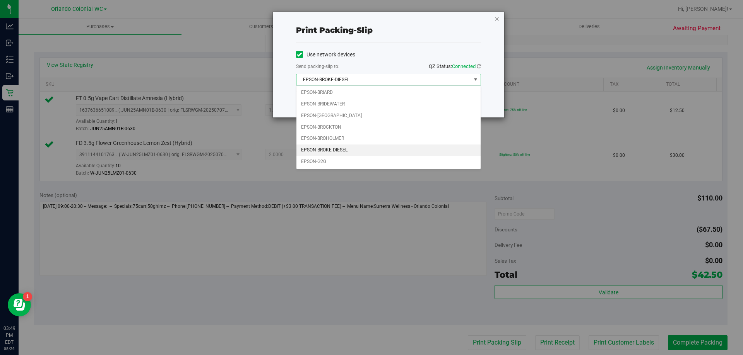
click at [497, 17] on icon "button" at bounding box center [496, 18] width 5 height 9
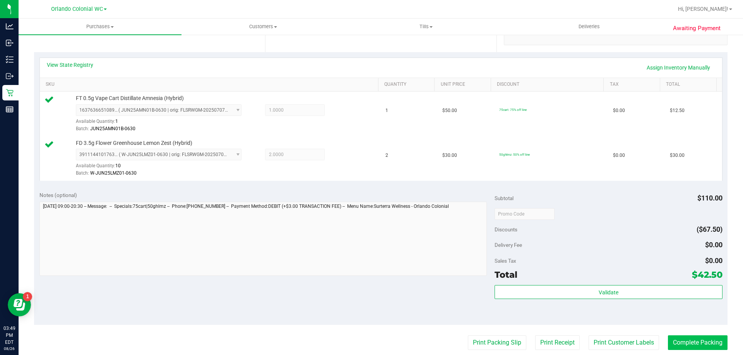
click at [707, 344] on button "Complete Packing" at bounding box center [698, 343] width 60 height 15
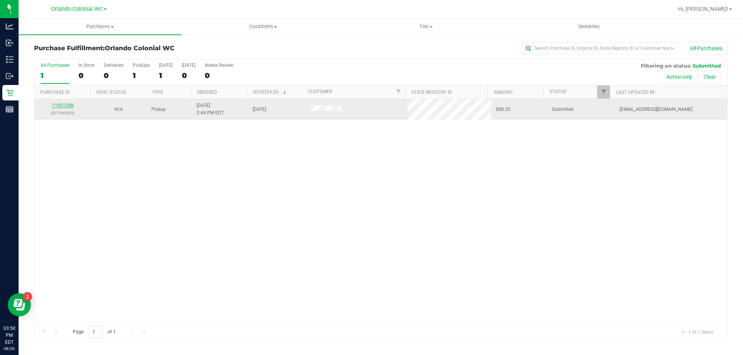
click at [63, 106] on link "11851208" at bounding box center [63, 105] width 22 height 5
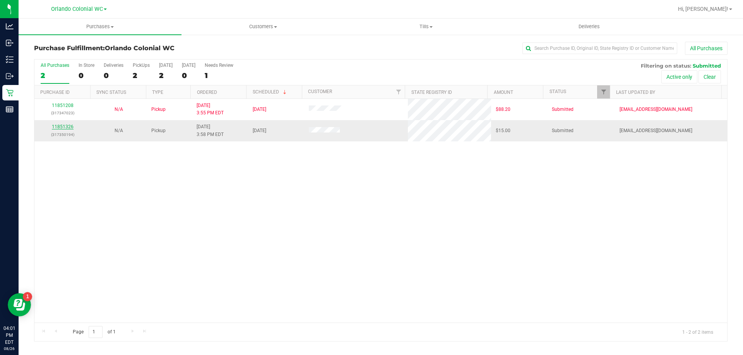
click at [59, 124] on link "11851326" at bounding box center [63, 126] width 22 height 5
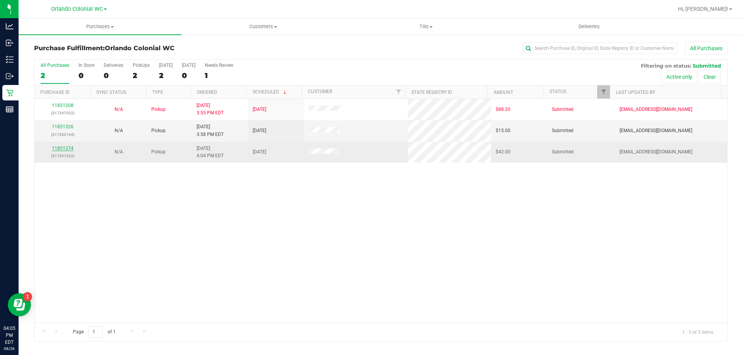
click at [60, 149] on link "11851374" at bounding box center [63, 148] width 22 height 5
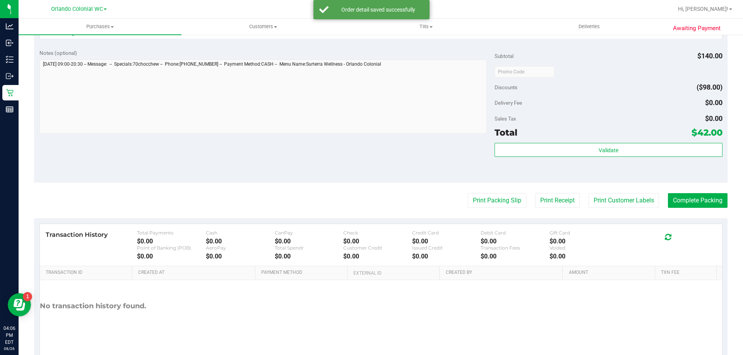
scroll to position [255, 0]
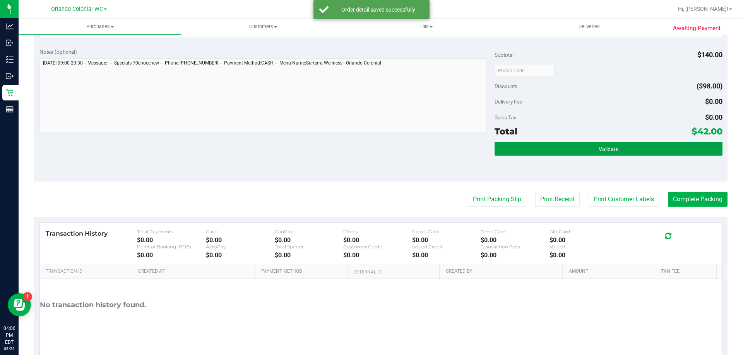
click at [615, 149] on button "Validate" at bounding box center [607, 149] width 227 height 14
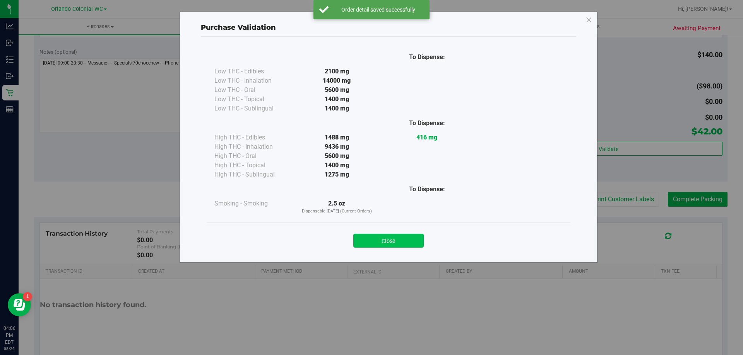
click at [391, 242] on button "Close" at bounding box center [388, 241] width 70 height 14
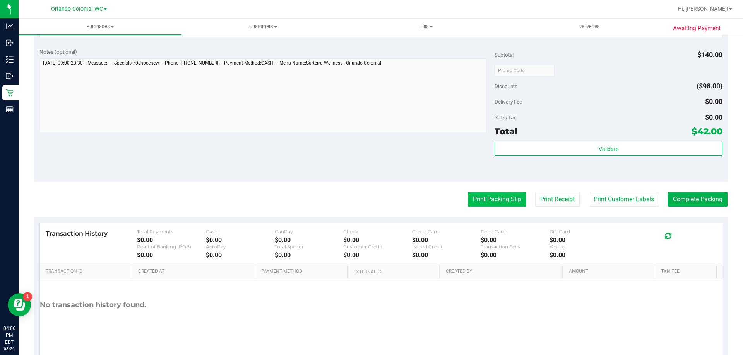
click at [491, 200] on button "Print Packing Slip" at bounding box center [497, 199] width 58 height 15
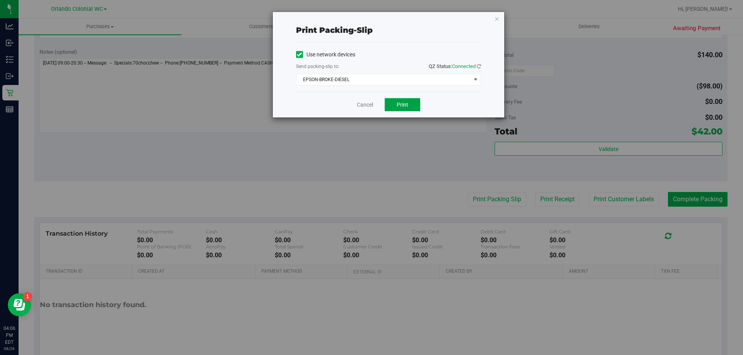
click at [412, 102] on button "Print" at bounding box center [403, 104] width 36 height 13
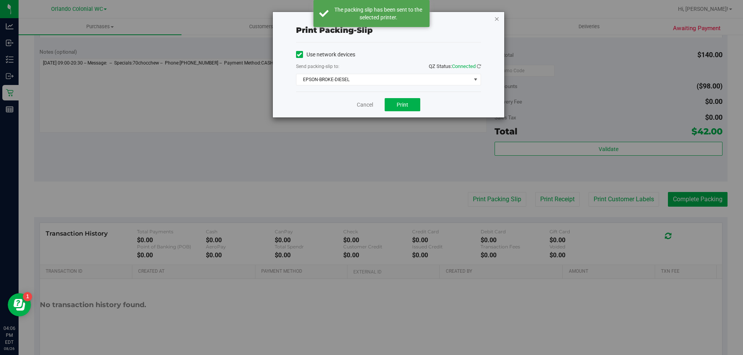
click at [496, 18] on icon "button" at bounding box center [496, 18] width 5 height 9
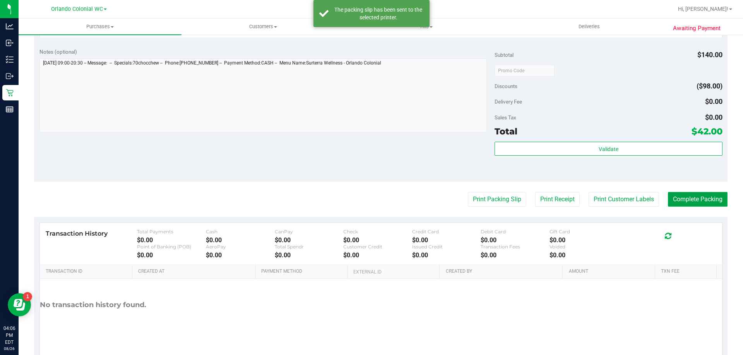
click at [689, 205] on button "Complete Packing" at bounding box center [698, 199] width 60 height 15
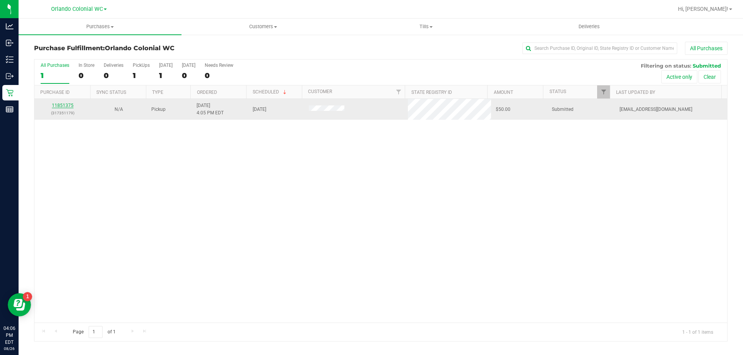
click at [63, 106] on link "11851375" at bounding box center [63, 105] width 22 height 5
click at [65, 106] on link "11851389" at bounding box center [63, 105] width 22 height 5
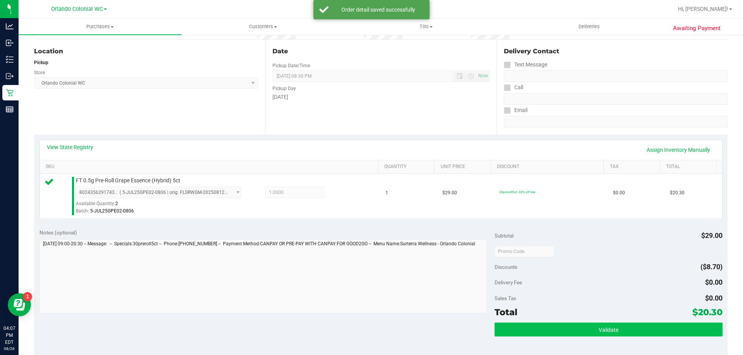
scroll to position [116, 0]
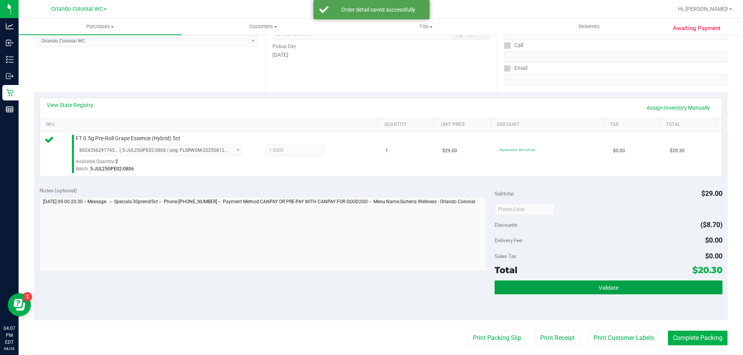
drag, startPoint x: 587, startPoint y: 287, endPoint x: 585, endPoint y: 278, distance: 9.4
click at [587, 289] on button "Validate" at bounding box center [607, 288] width 227 height 14
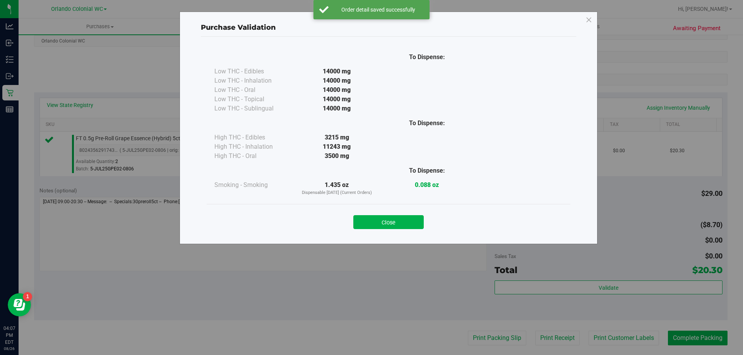
click at [409, 227] on button "Close" at bounding box center [388, 222] width 70 height 14
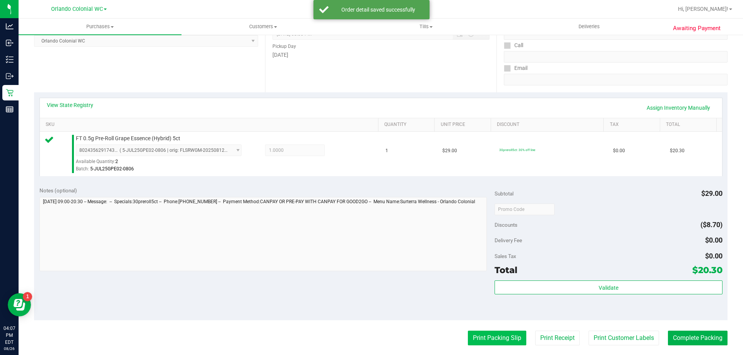
click at [476, 333] on button "Print Packing Slip" at bounding box center [497, 338] width 58 height 15
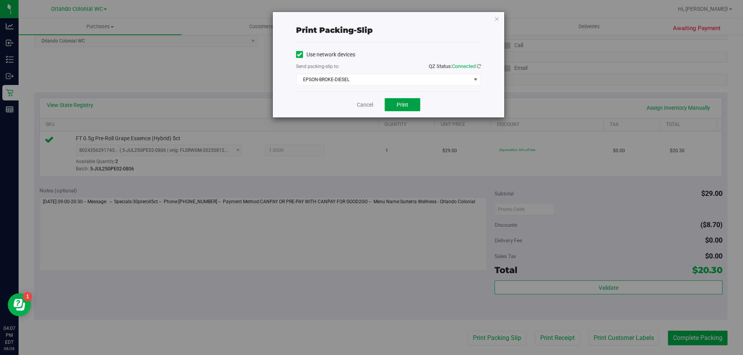
click at [405, 105] on span "Print" at bounding box center [402, 105] width 12 height 6
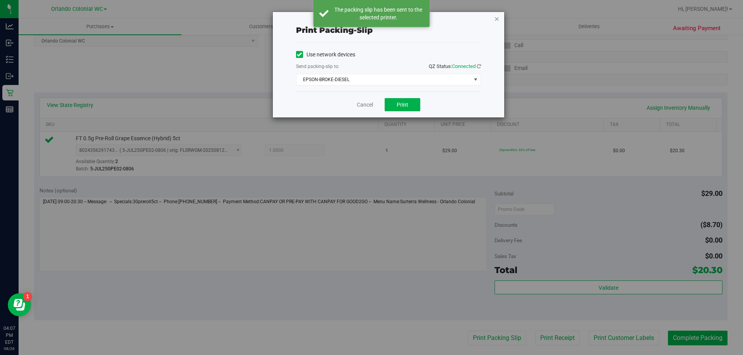
click at [496, 18] on icon "button" at bounding box center [496, 18] width 5 height 9
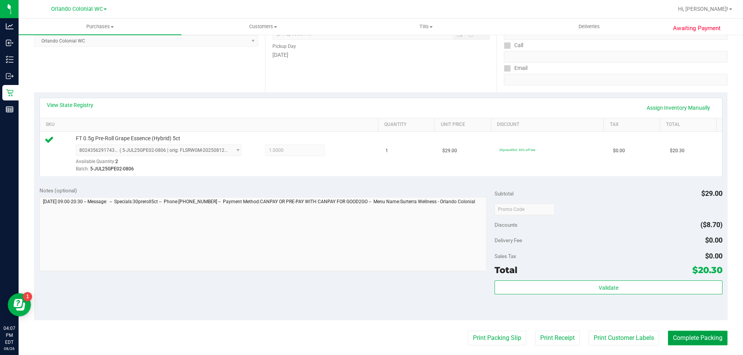
click at [694, 336] on button "Complete Packing" at bounding box center [698, 338] width 60 height 15
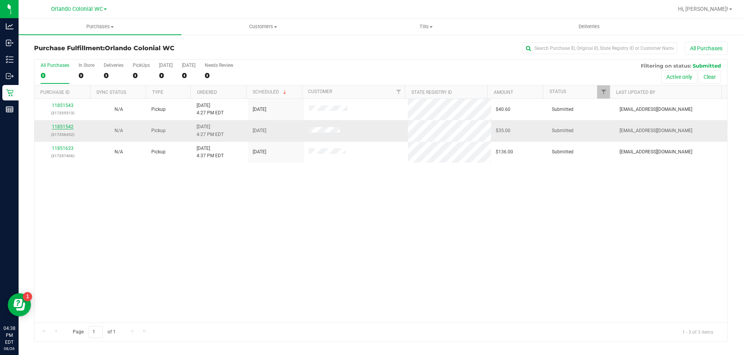
click at [55, 128] on link "11851542" at bounding box center [63, 126] width 22 height 5
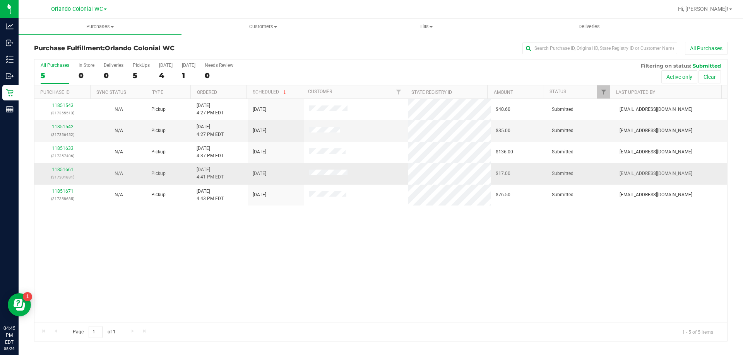
click at [60, 170] on link "11851661" at bounding box center [63, 169] width 22 height 5
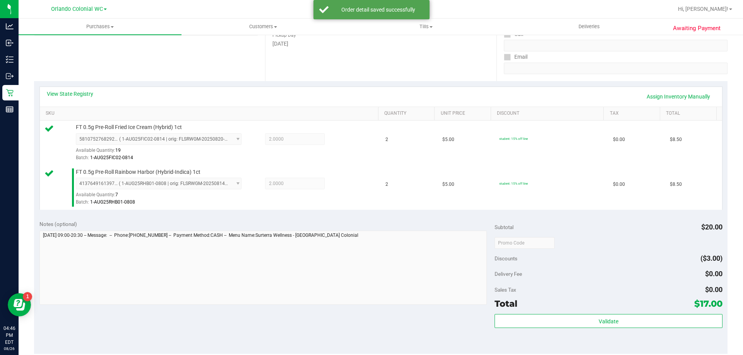
scroll to position [201, 0]
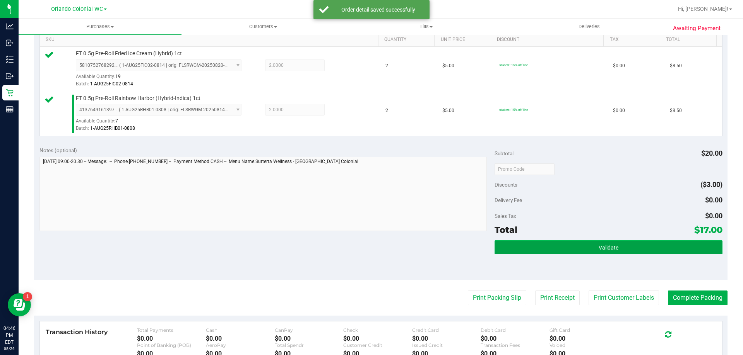
click at [577, 244] on button "Validate" at bounding box center [607, 248] width 227 height 14
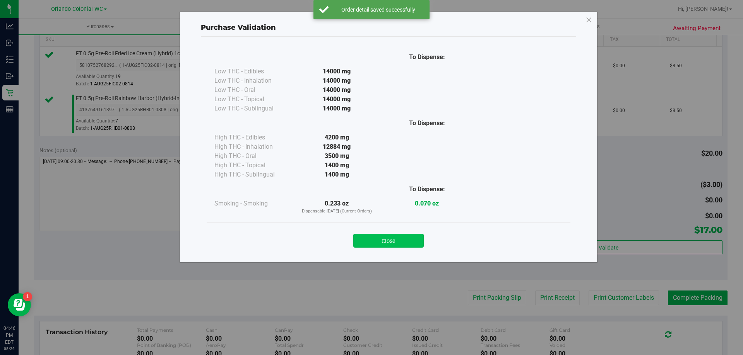
click at [389, 238] on button "Close" at bounding box center [388, 241] width 70 height 14
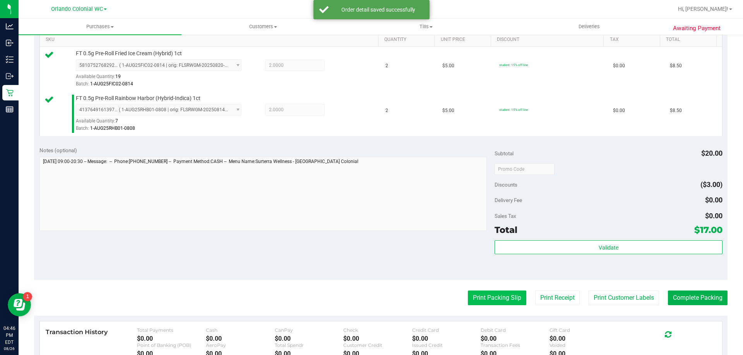
click at [495, 300] on button "Print Packing Slip" at bounding box center [497, 298] width 58 height 15
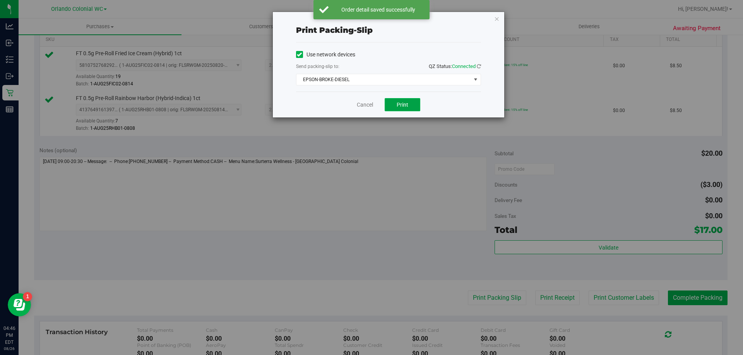
click at [401, 99] on button "Print" at bounding box center [403, 104] width 36 height 13
click at [497, 18] on icon "button" at bounding box center [496, 18] width 5 height 9
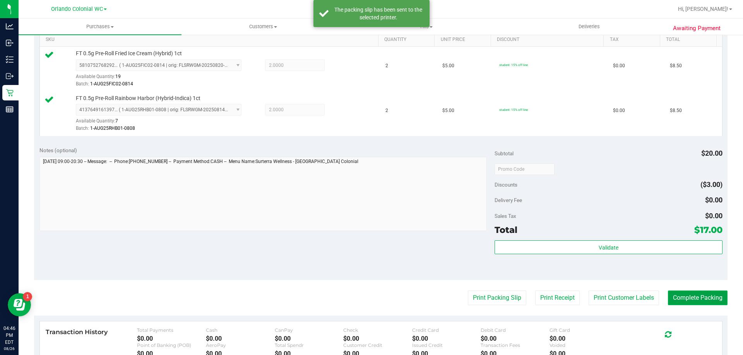
click at [707, 296] on button "Complete Packing" at bounding box center [698, 298] width 60 height 15
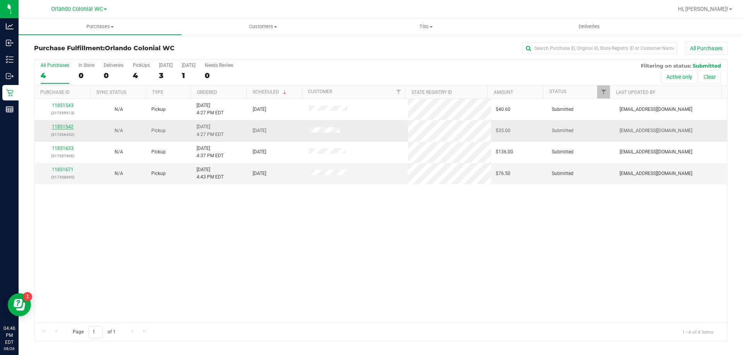
click at [68, 128] on link "11851542" at bounding box center [63, 126] width 22 height 5
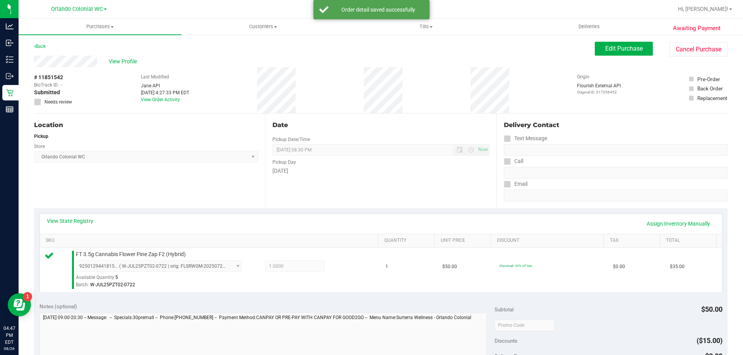
scroll to position [151, 0]
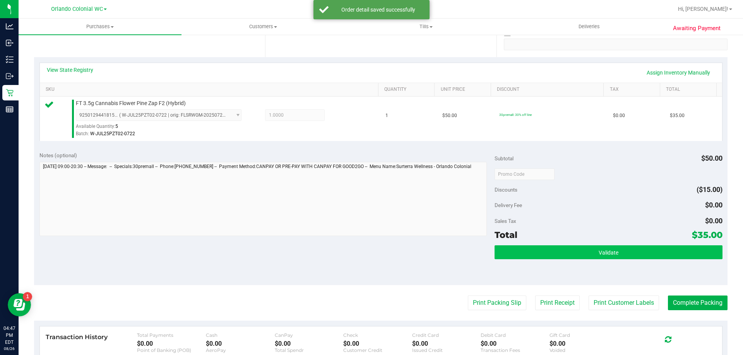
click at [594, 249] on button "Validate" at bounding box center [607, 253] width 227 height 14
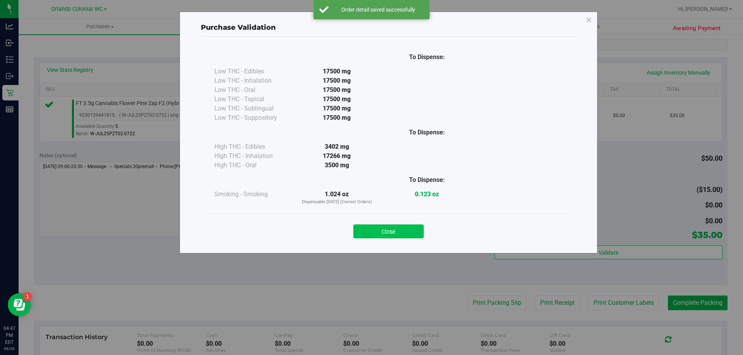
click at [395, 232] on button "Close" at bounding box center [388, 232] width 70 height 14
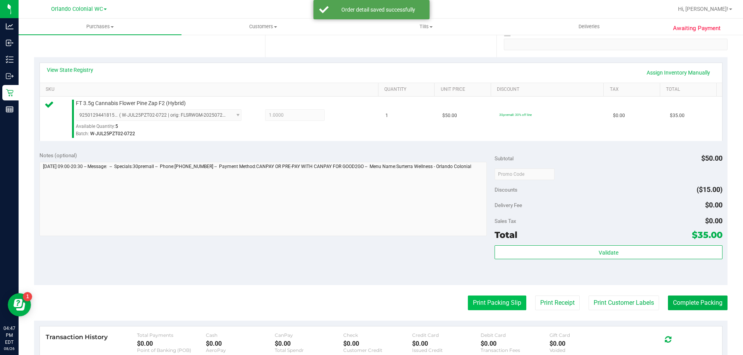
click at [503, 301] on button "Print Packing Slip" at bounding box center [497, 303] width 58 height 15
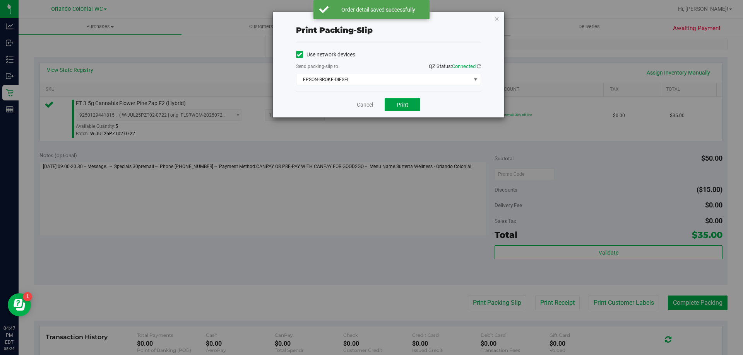
click at [406, 109] on button "Print" at bounding box center [403, 104] width 36 height 13
click at [499, 16] on icon "button" at bounding box center [496, 18] width 5 height 9
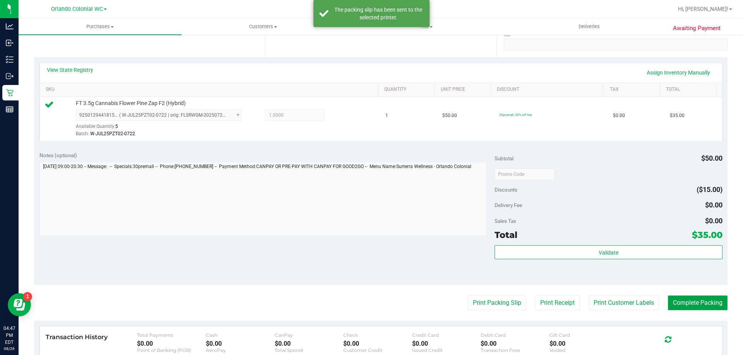
click at [693, 301] on button "Complete Packing" at bounding box center [698, 303] width 60 height 15
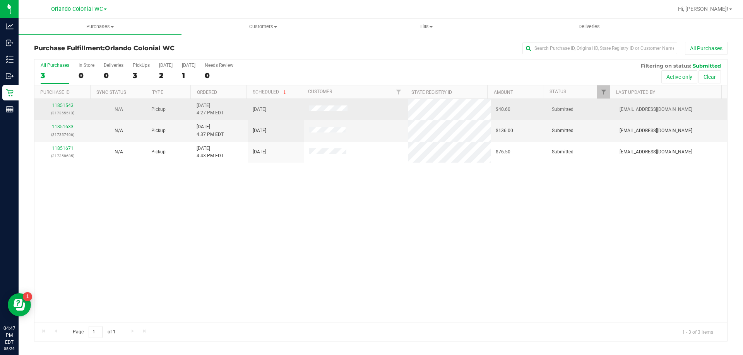
click at [66, 108] on div "11851543 (317355513)" at bounding box center [62, 109] width 47 height 15
click at [60, 107] on link "11851543" at bounding box center [63, 105] width 22 height 5
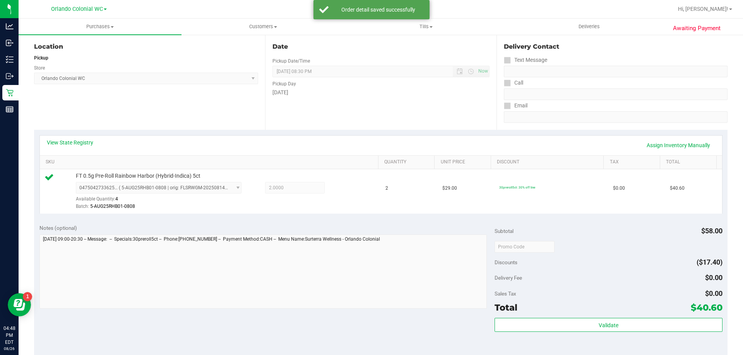
scroll to position [104, 0]
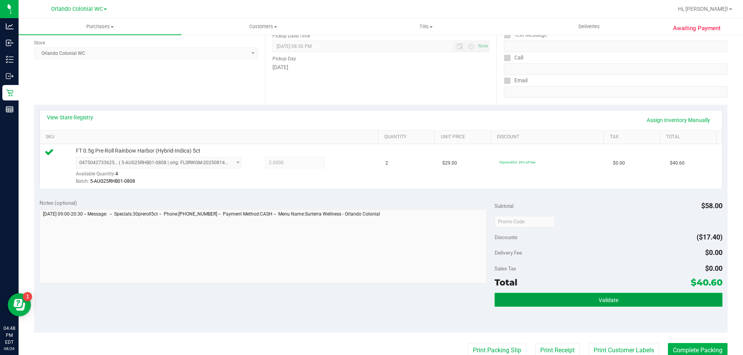
click at [593, 297] on button "Validate" at bounding box center [607, 300] width 227 height 14
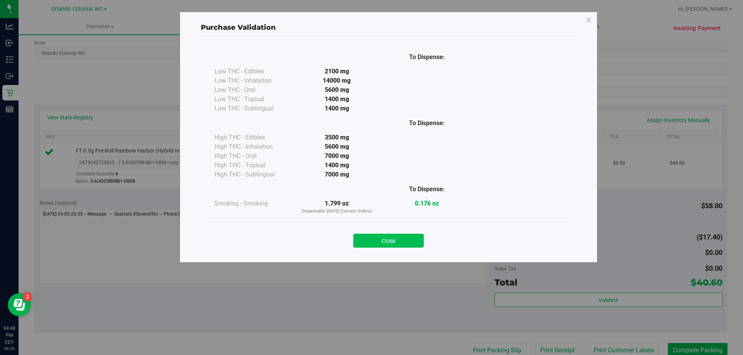
click at [401, 240] on button "Close" at bounding box center [388, 241] width 70 height 14
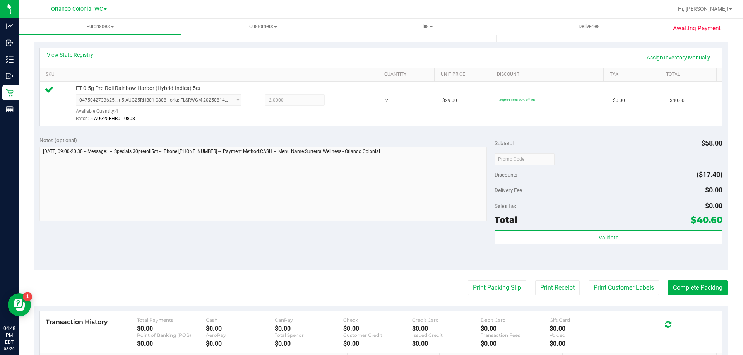
scroll to position [167, 0]
click at [496, 284] on button "Print Packing Slip" at bounding box center [497, 287] width 58 height 15
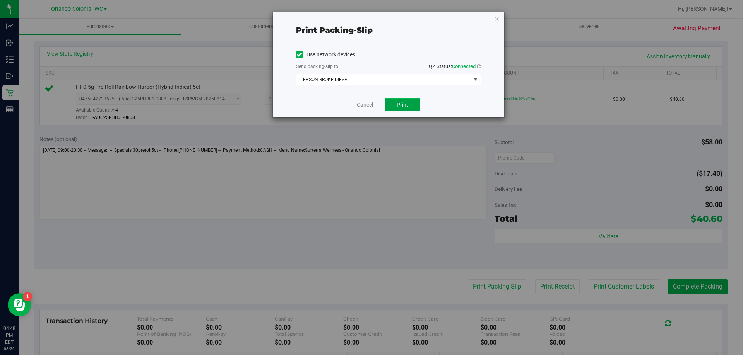
click at [406, 108] on button "Print" at bounding box center [403, 104] width 36 height 13
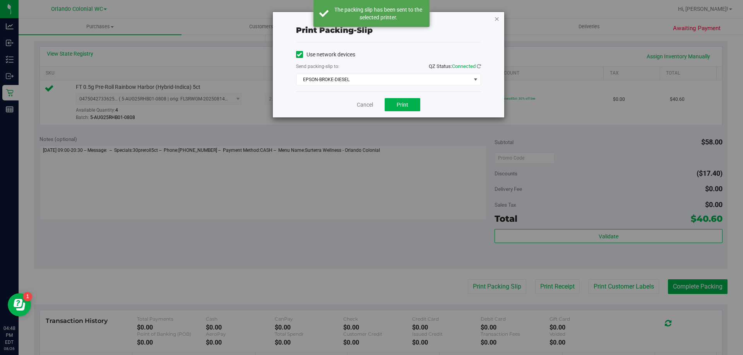
click at [496, 17] on icon "button" at bounding box center [496, 18] width 5 height 9
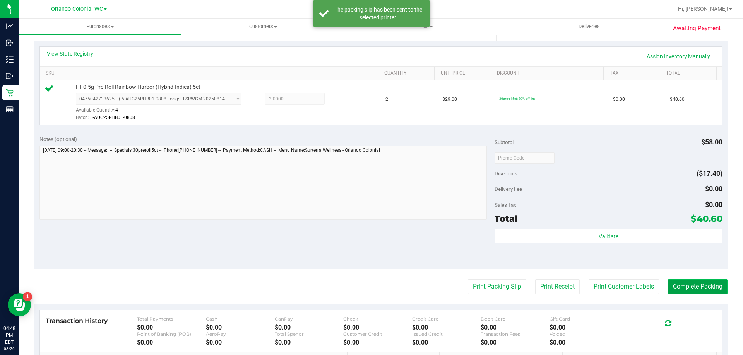
click at [696, 281] on button "Complete Packing" at bounding box center [698, 287] width 60 height 15
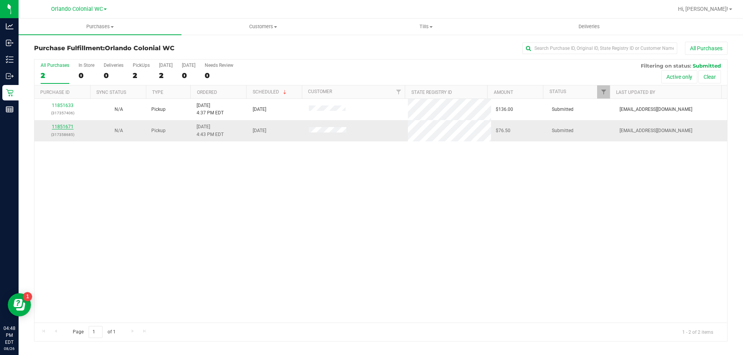
click at [65, 128] on link "11851671" at bounding box center [63, 126] width 22 height 5
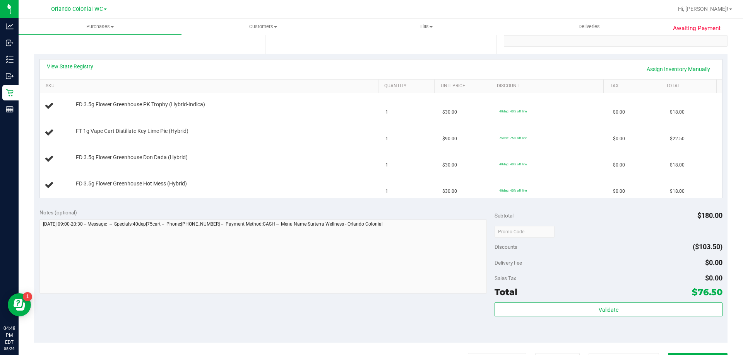
scroll to position [271, 0]
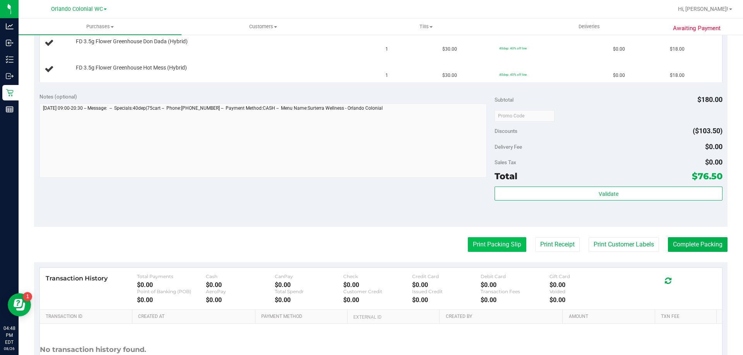
click at [496, 243] on button "Print Packing Slip" at bounding box center [497, 245] width 58 height 15
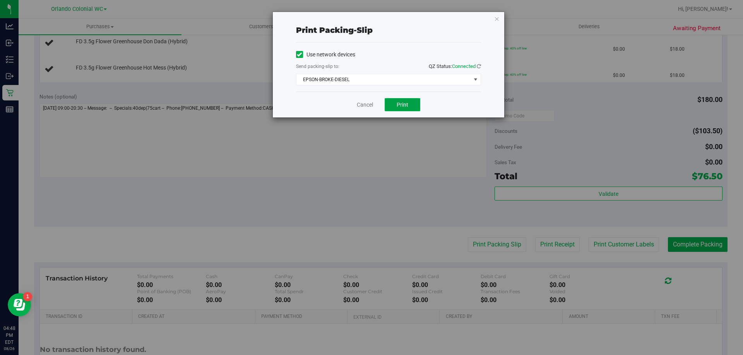
click at [395, 100] on button "Print" at bounding box center [403, 104] width 36 height 13
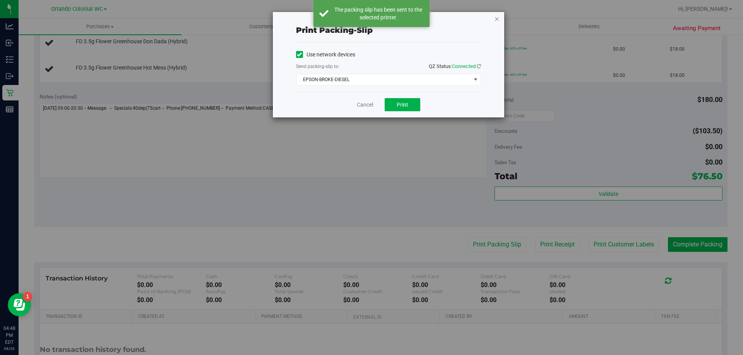
click at [496, 21] on icon "button" at bounding box center [496, 18] width 5 height 9
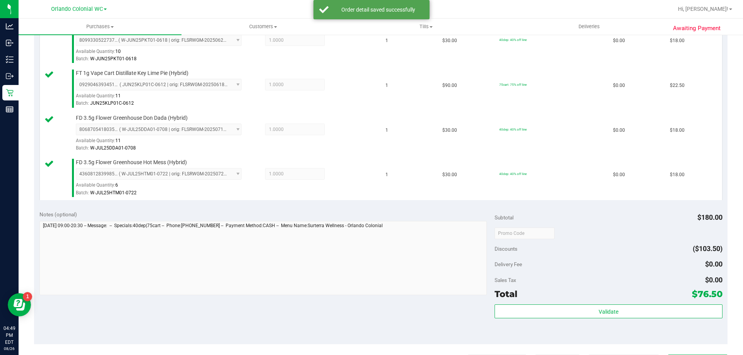
scroll to position [235, 0]
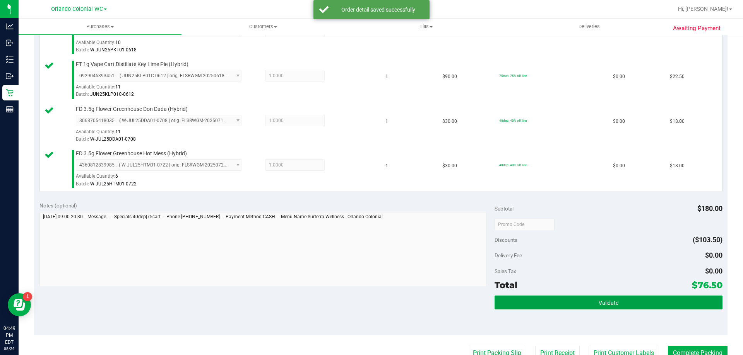
click at [575, 301] on button "Validate" at bounding box center [607, 303] width 227 height 14
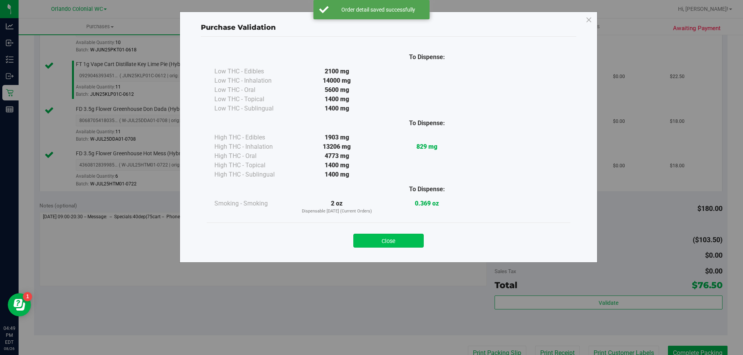
click at [393, 235] on button "Close" at bounding box center [388, 241] width 70 height 14
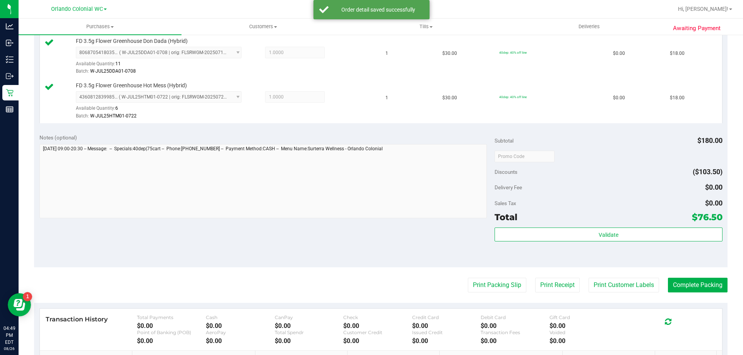
scroll to position [302, 0]
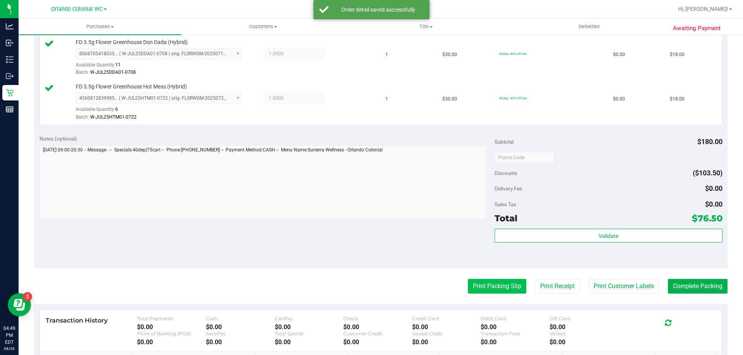
click at [487, 280] on button "Print Packing Slip" at bounding box center [497, 286] width 58 height 15
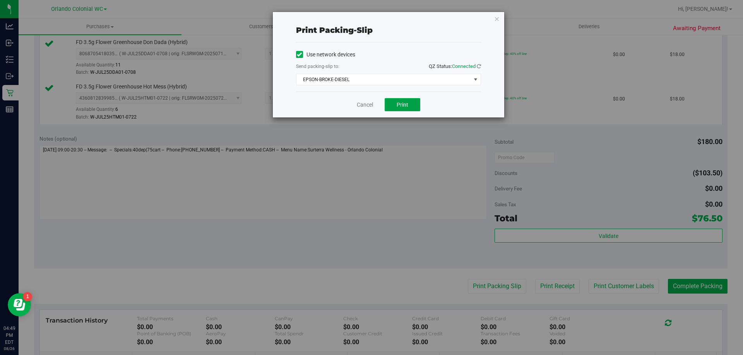
click at [399, 102] on span "Print" at bounding box center [402, 105] width 12 height 6
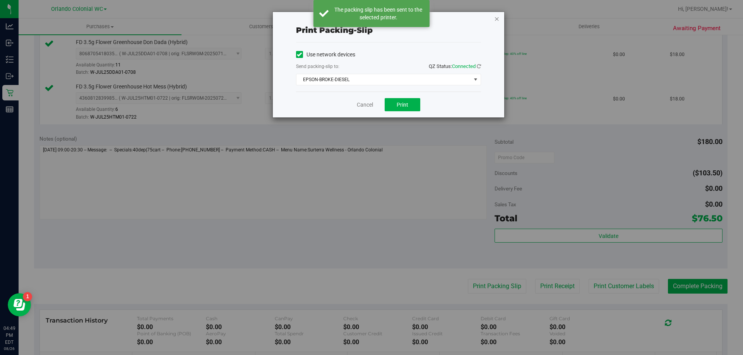
click at [495, 18] on icon "button" at bounding box center [496, 18] width 5 height 9
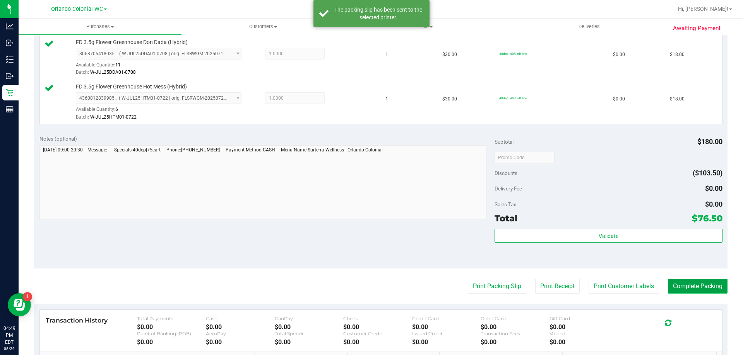
click at [694, 280] on button "Complete Packing" at bounding box center [698, 286] width 60 height 15
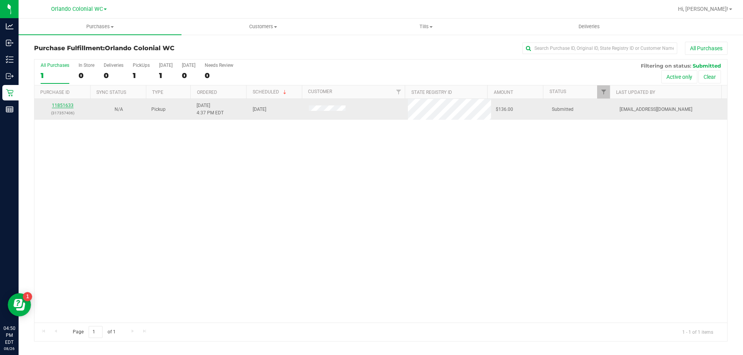
click at [67, 106] on link "11851633" at bounding box center [63, 105] width 22 height 5
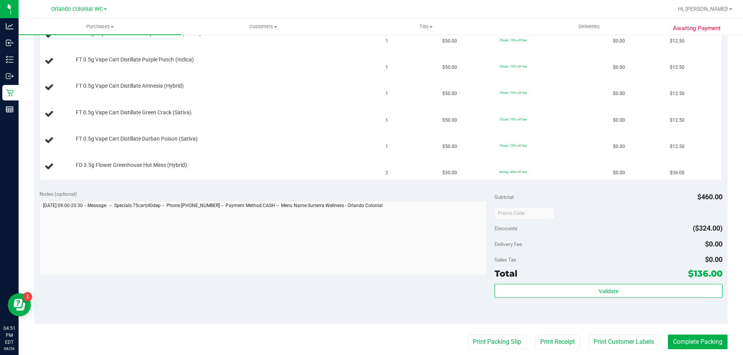
scroll to position [309, 0]
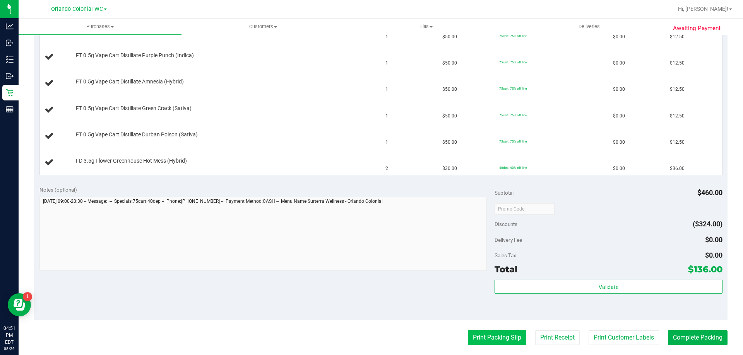
click at [485, 340] on button "Print Packing Slip" at bounding box center [497, 338] width 58 height 15
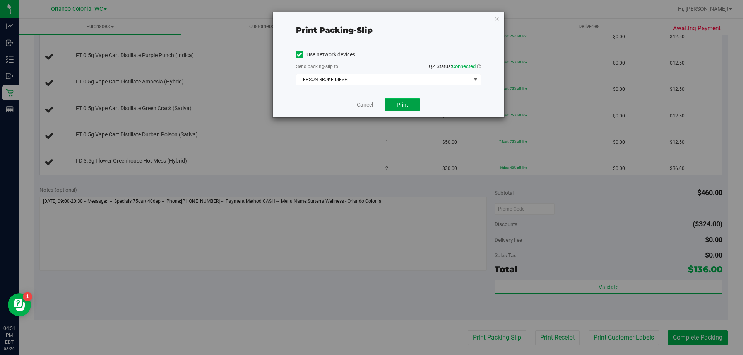
click at [407, 104] on span "Print" at bounding box center [402, 105] width 12 height 6
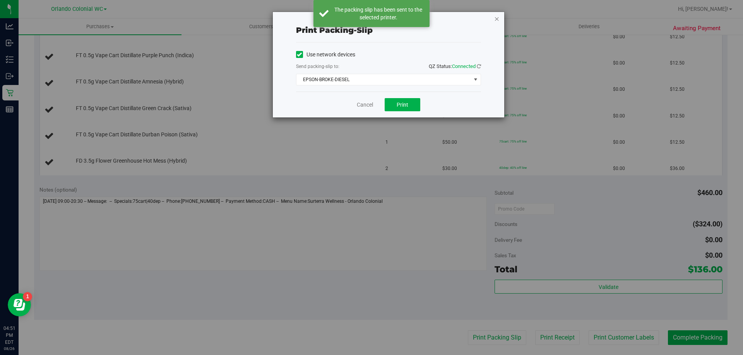
click at [496, 19] on icon "button" at bounding box center [496, 18] width 5 height 9
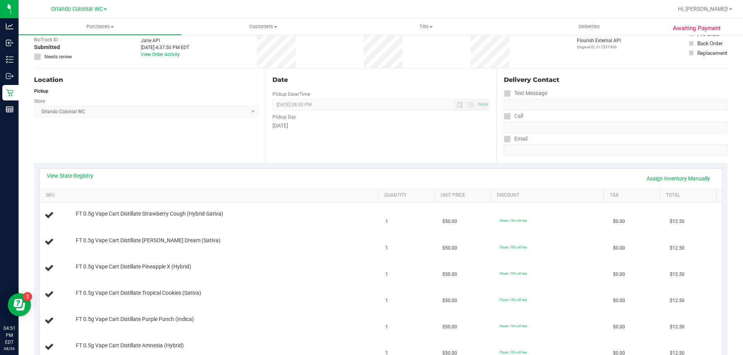
scroll to position [46, 0]
click at [79, 173] on link "View State Registry" at bounding box center [70, 175] width 46 height 8
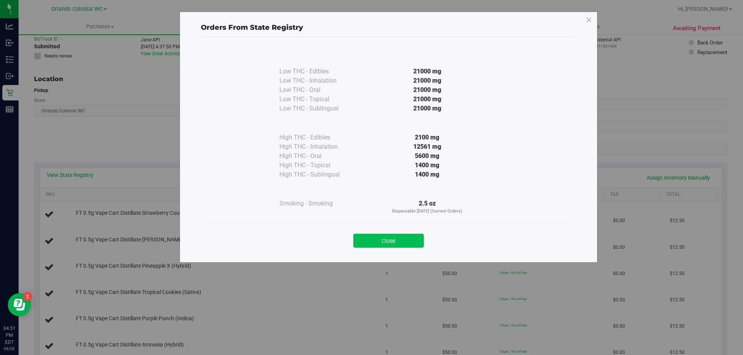
click at [379, 239] on button "Close" at bounding box center [388, 241] width 70 height 14
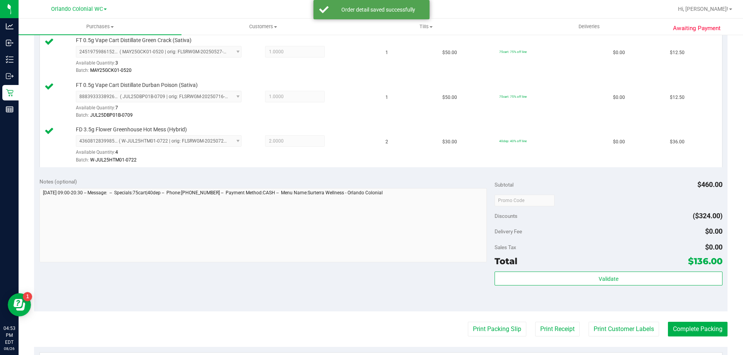
scroll to position [511, 0]
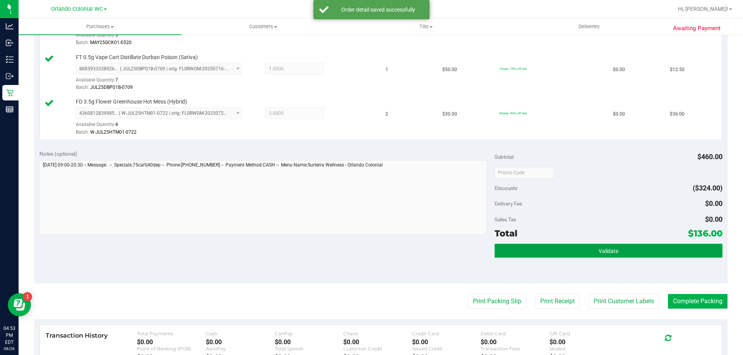
click at [591, 257] on button "Validate" at bounding box center [607, 251] width 227 height 14
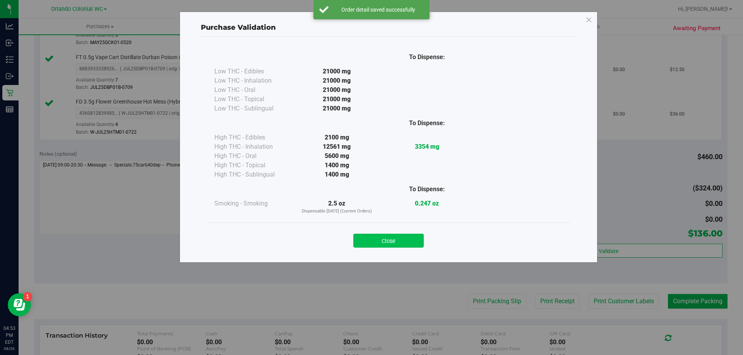
click at [398, 240] on button "Close" at bounding box center [388, 241] width 70 height 14
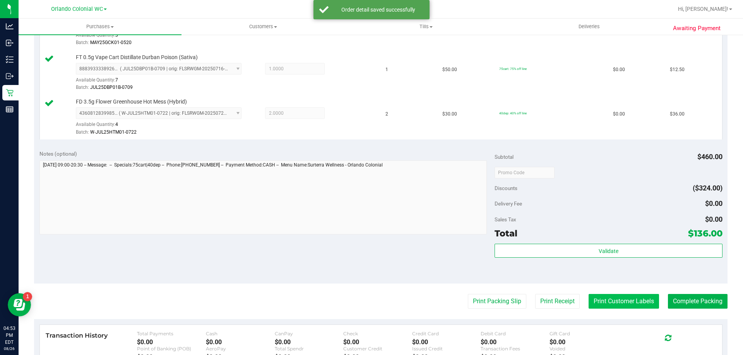
click at [612, 299] on button "Print Customer Labels" at bounding box center [623, 301] width 70 height 15
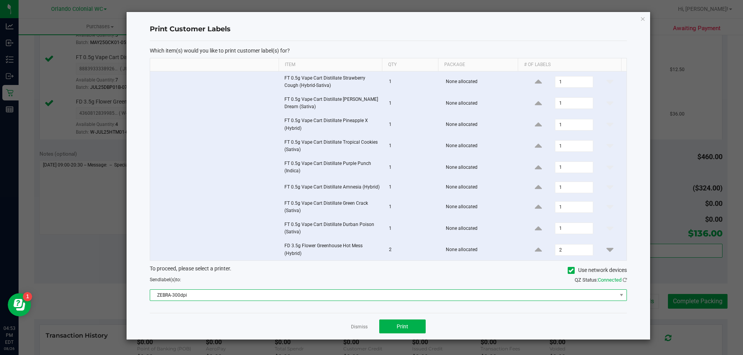
click at [267, 298] on span "ZEBRA-300dpi" at bounding box center [383, 295] width 467 height 11
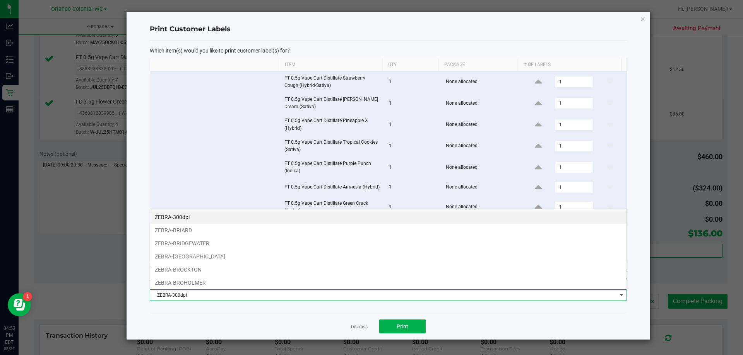
scroll to position [15, 0]
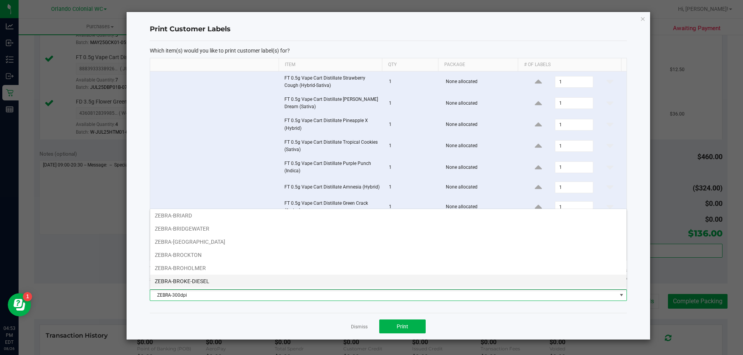
click at [196, 284] on li "ZEBRA-BROKE-DIESEL" at bounding box center [388, 281] width 476 height 13
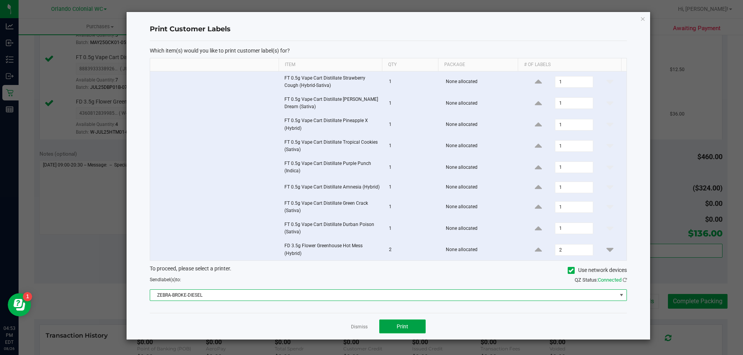
click at [406, 329] on span "Print" at bounding box center [402, 327] width 12 height 6
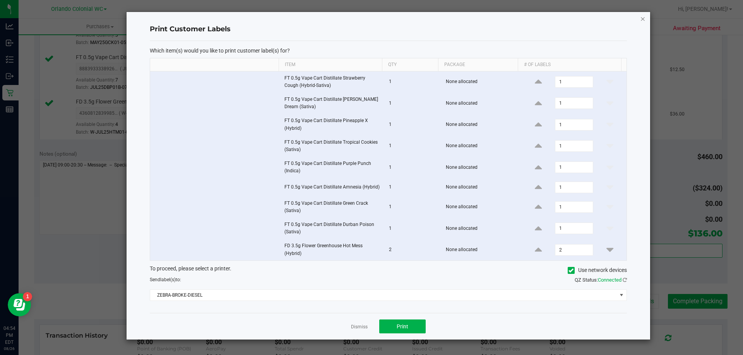
click at [641, 20] on icon "button" at bounding box center [642, 18] width 5 height 9
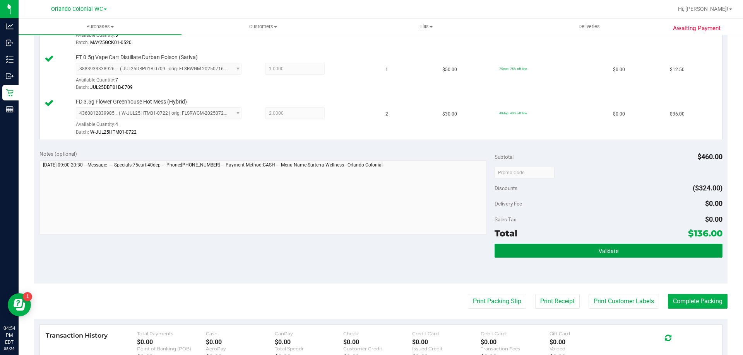
click at [603, 252] on span "Validate" at bounding box center [608, 251] width 20 height 6
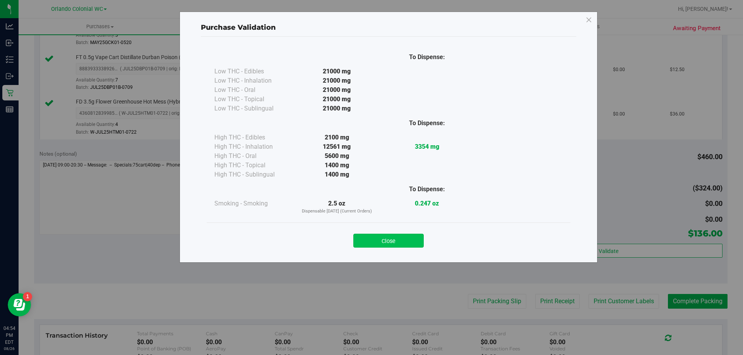
click at [390, 245] on button "Close" at bounding box center [388, 241] width 70 height 14
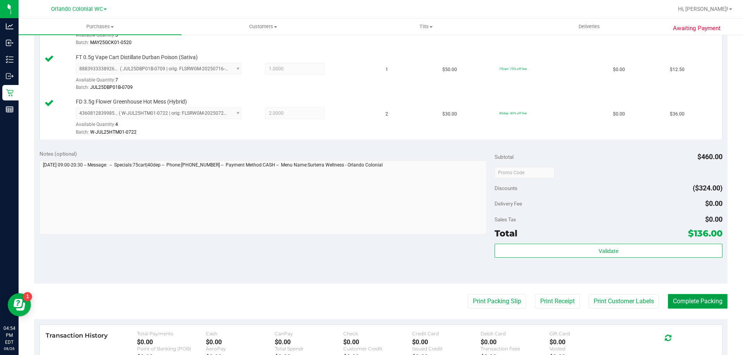
click at [699, 309] on button "Complete Packing" at bounding box center [698, 301] width 60 height 15
